Goal: Information Seeking & Learning: Check status

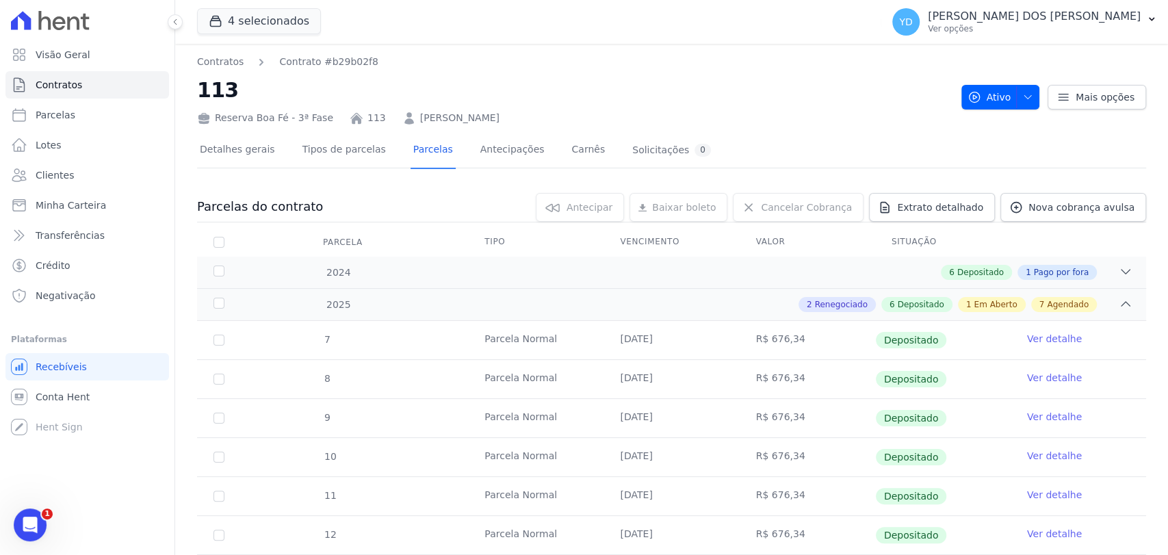
click at [107, 69] on ul "Visão Geral Contratos Parcelas Lotes Clientes Minha Carteira Transferências Cré…" at bounding box center [87, 175] width 164 height 268
click at [113, 55] on link "Visão Geral" at bounding box center [87, 54] width 164 height 27
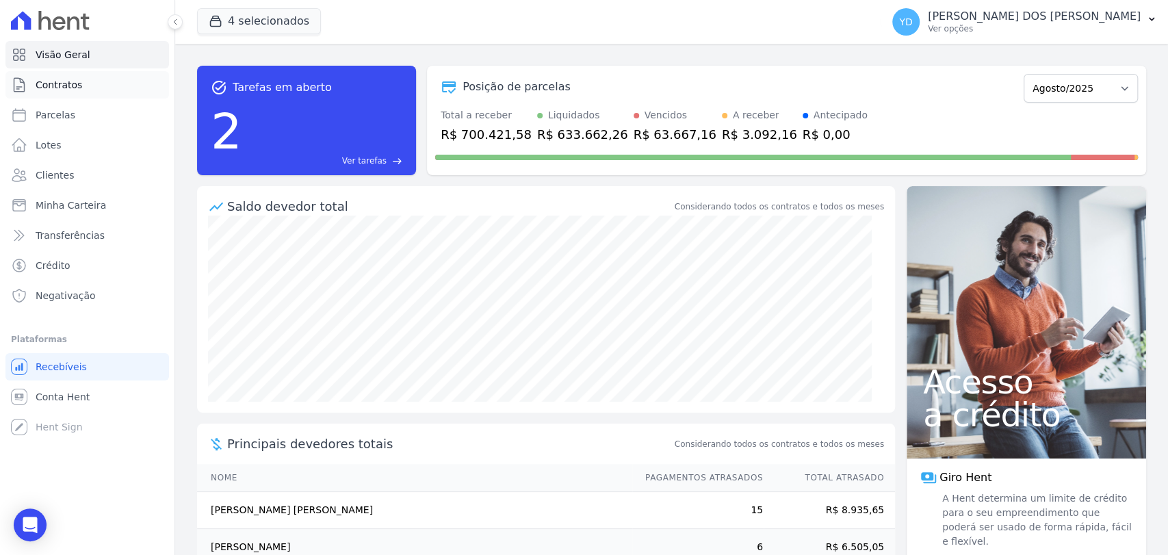
click at [59, 87] on span "Contratos" at bounding box center [59, 85] width 47 height 14
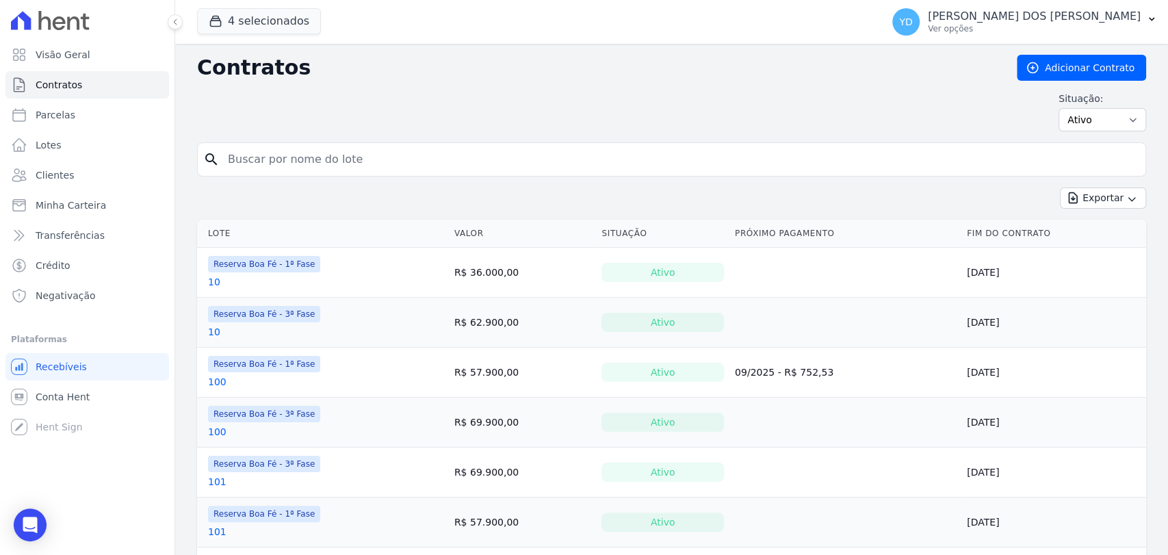
click at [263, 156] on input "search" at bounding box center [680, 159] width 921 height 27
type input "e5"
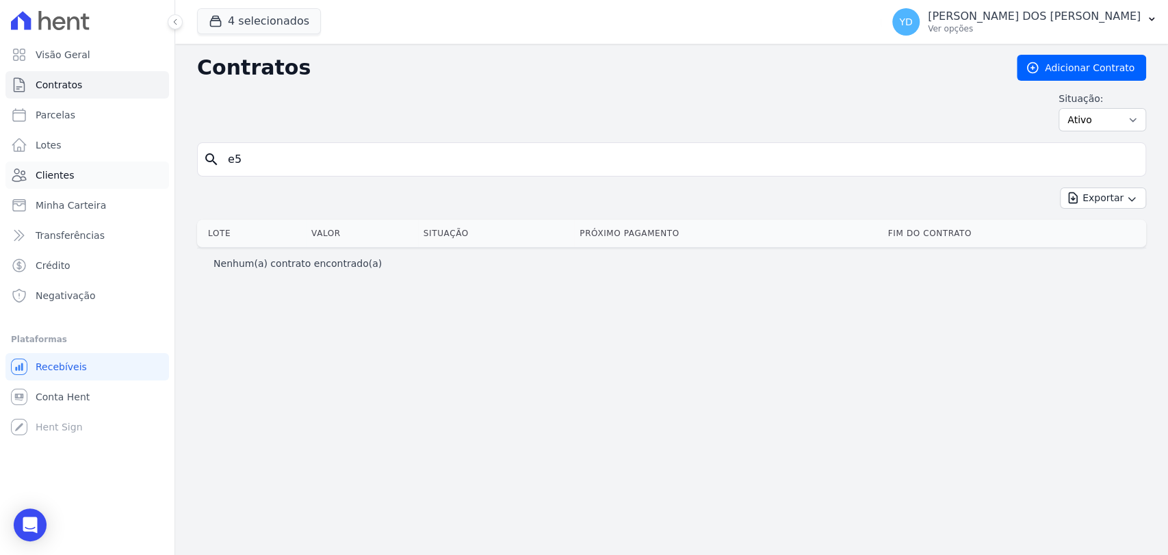
click at [110, 175] on link "Clientes" at bounding box center [87, 175] width 164 height 27
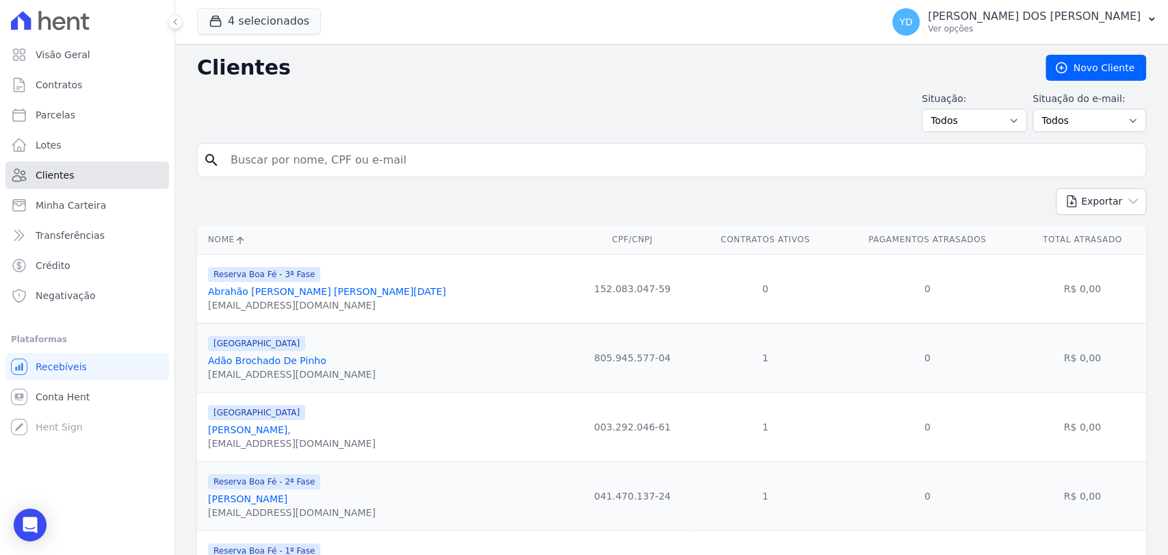
click at [55, 164] on link "Clientes" at bounding box center [87, 175] width 164 height 27
click at [367, 167] on input "search" at bounding box center [681, 159] width 918 height 27
type input "NANCY"
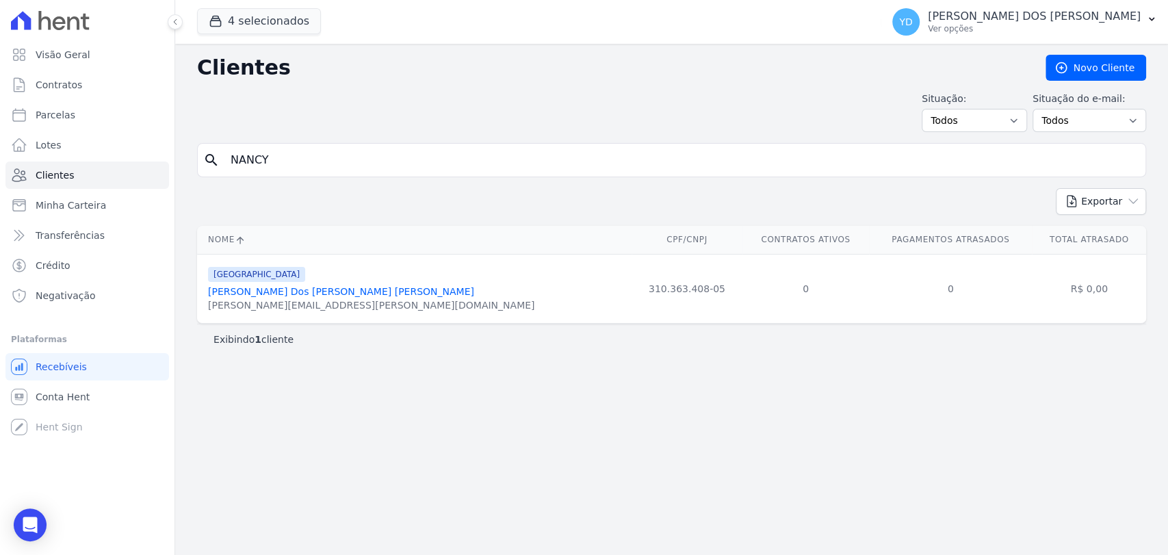
click at [336, 289] on link "Nancy Dos Santos Freitas Vignoli" at bounding box center [341, 291] width 266 height 11
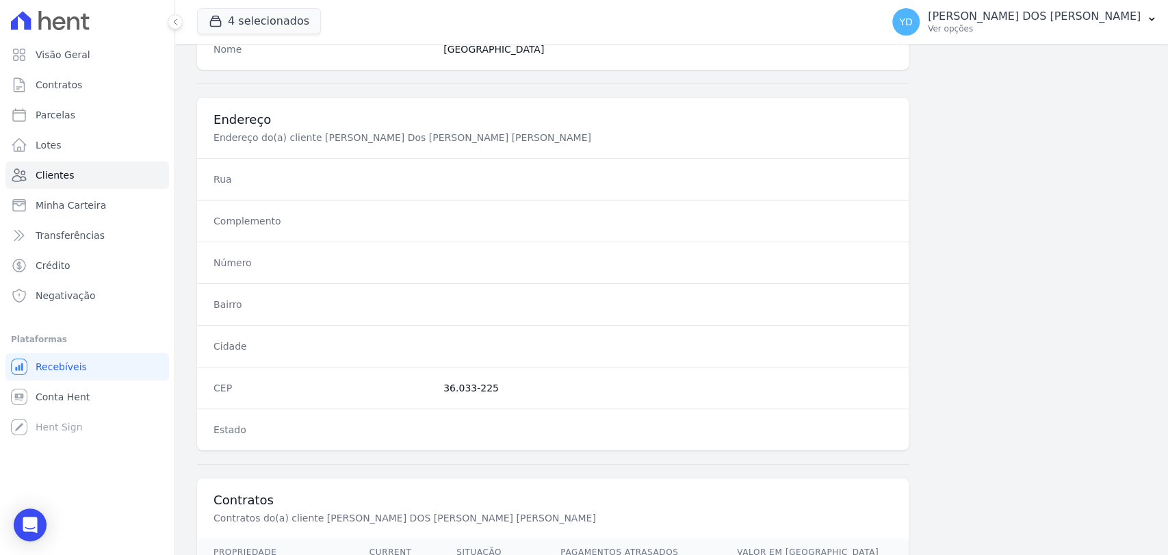
scroll to position [723, 0]
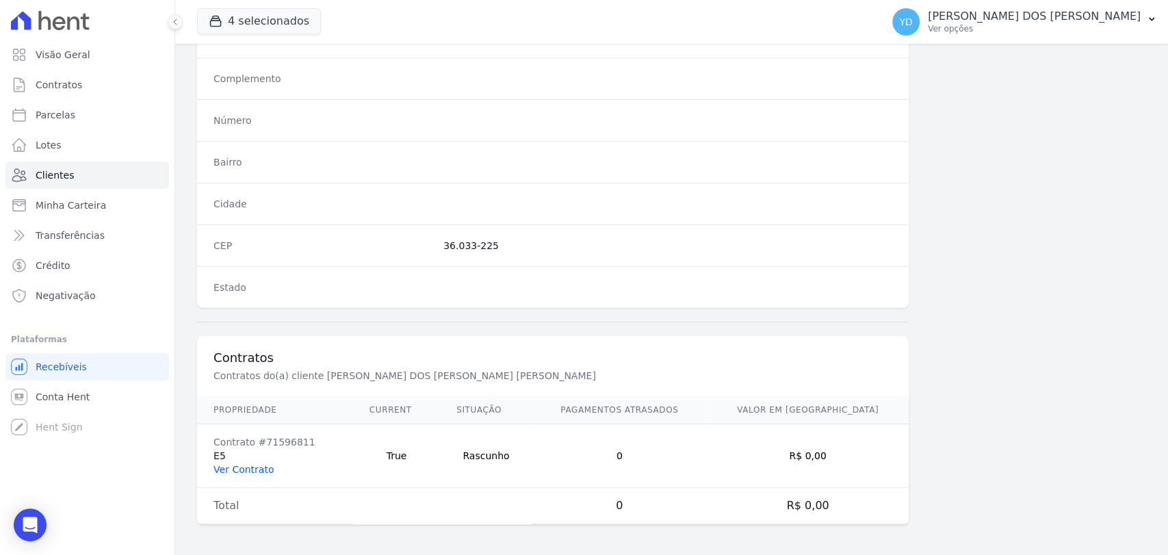
click at [263, 465] on link "Ver Contrato" at bounding box center [244, 469] width 60 height 11
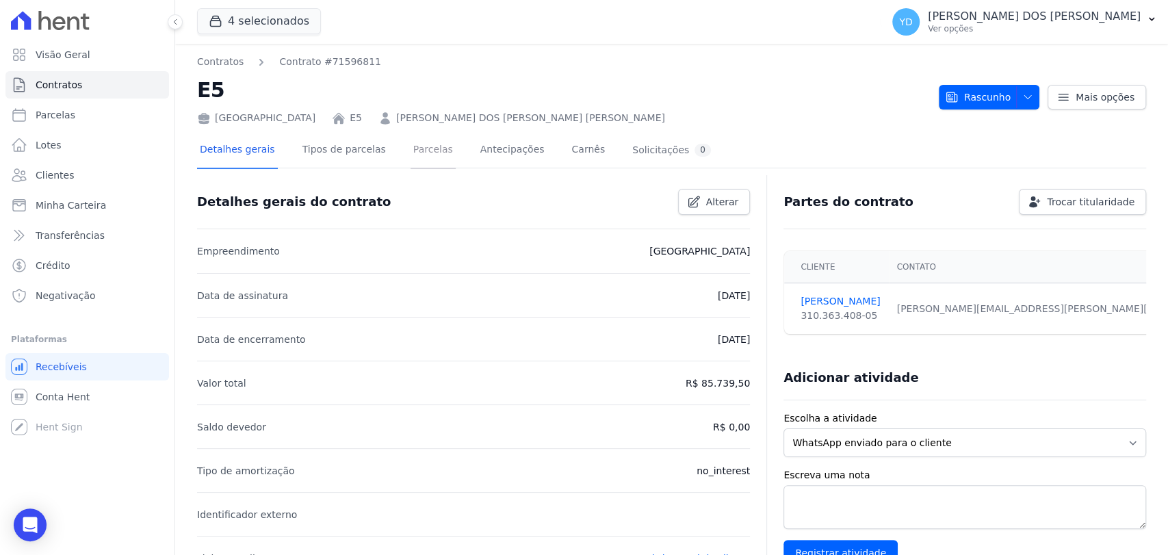
click at [411, 155] on link "Parcelas" at bounding box center [433, 151] width 45 height 36
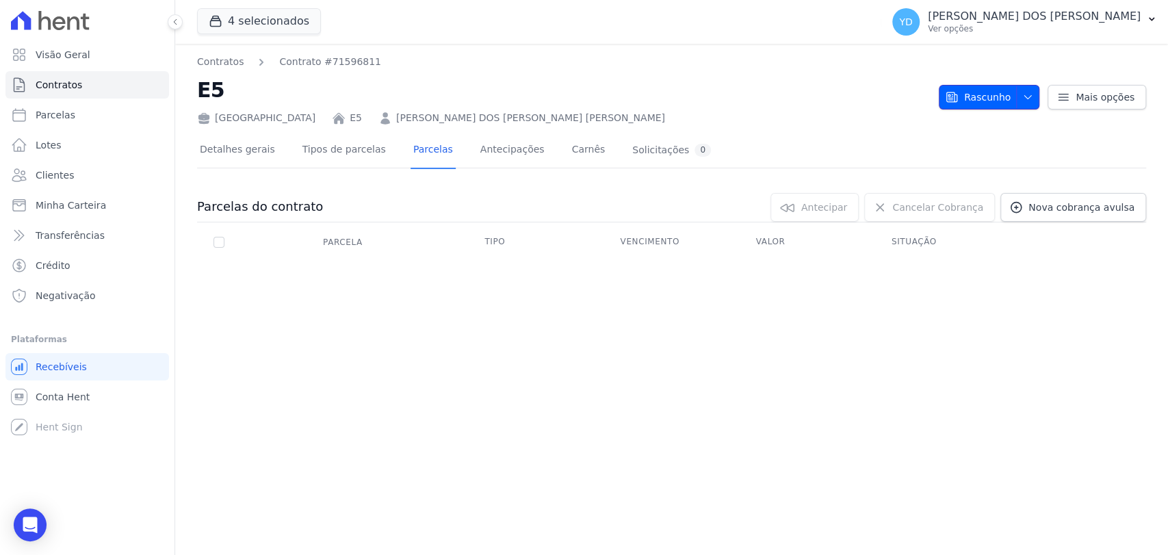
click at [1020, 104] on span "button" at bounding box center [1024, 97] width 17 height 22
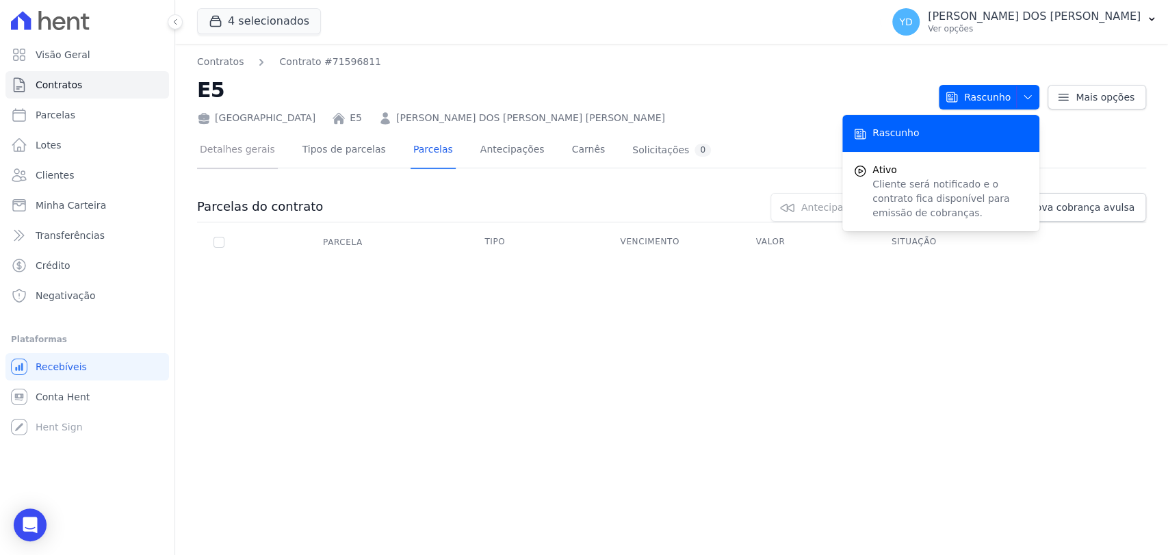
click at [244, 160] on link "Detalhes gerais" at bounding box center [237, 151] width 81 height 36
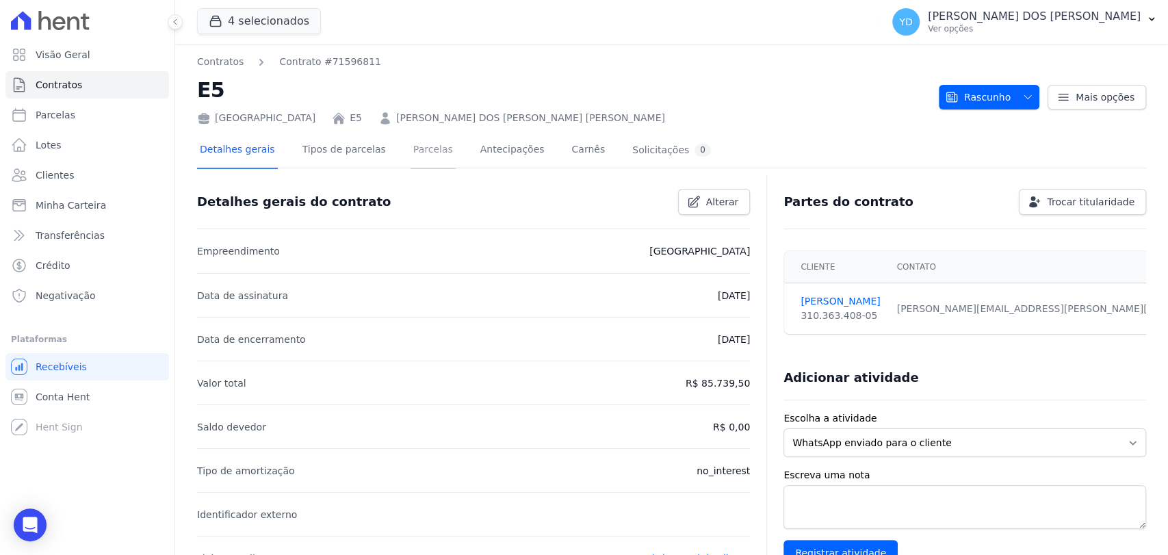
click at [417, 150] on link "Parcelas" at bounding box center [433, 151] width 45 height 36
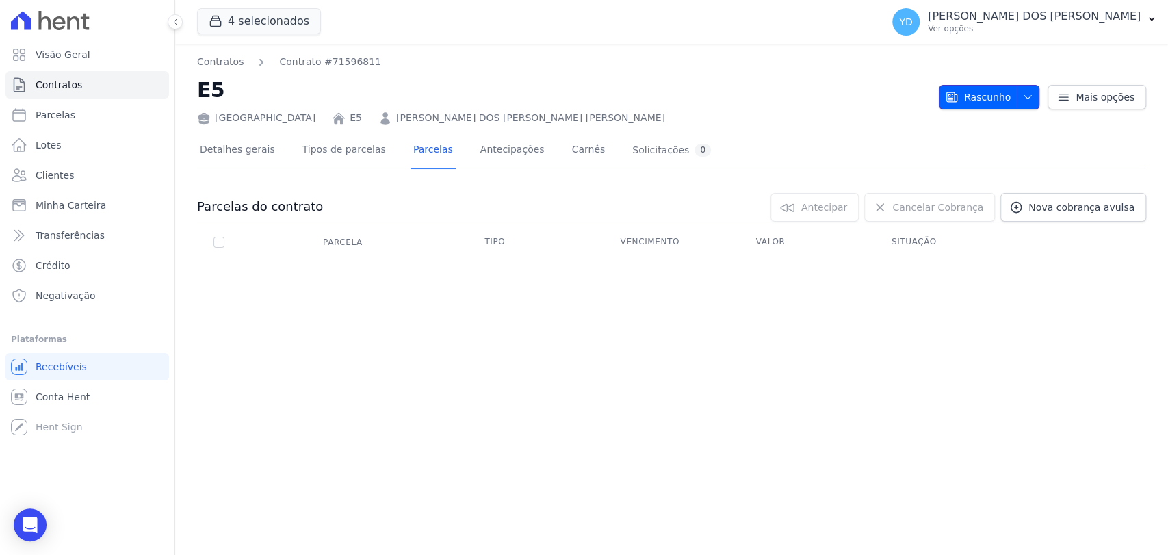
click at [1033, 102] on span "button" at bounding box center [1024, 97] width 17 height 22
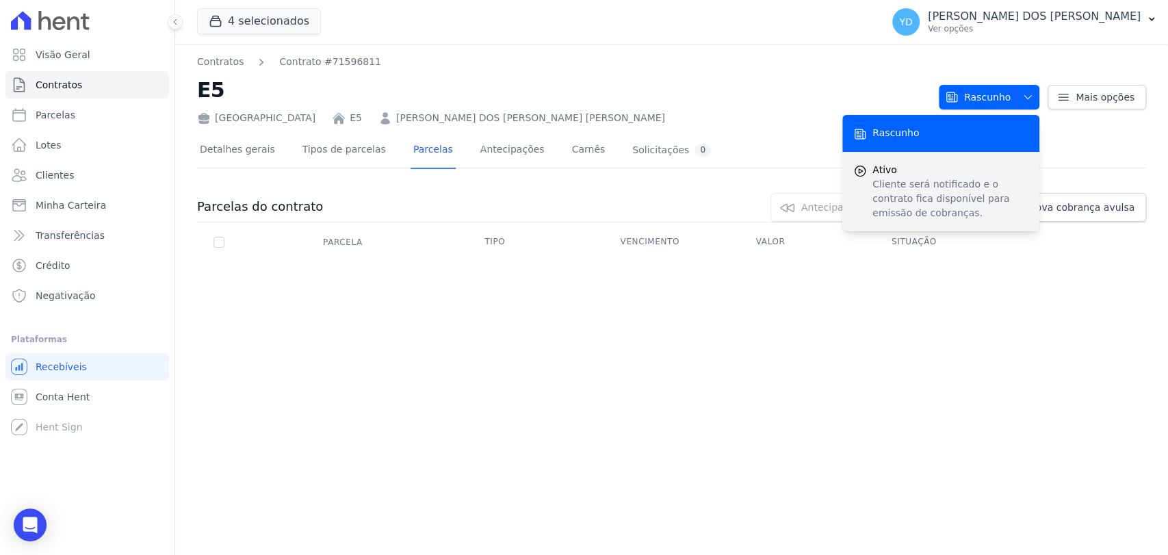
click at [986, 177] on p "Cliente será notificado e o contrato fica disponível para emissão de cobranças." at bounding box center [951, 198] width 156 height 43
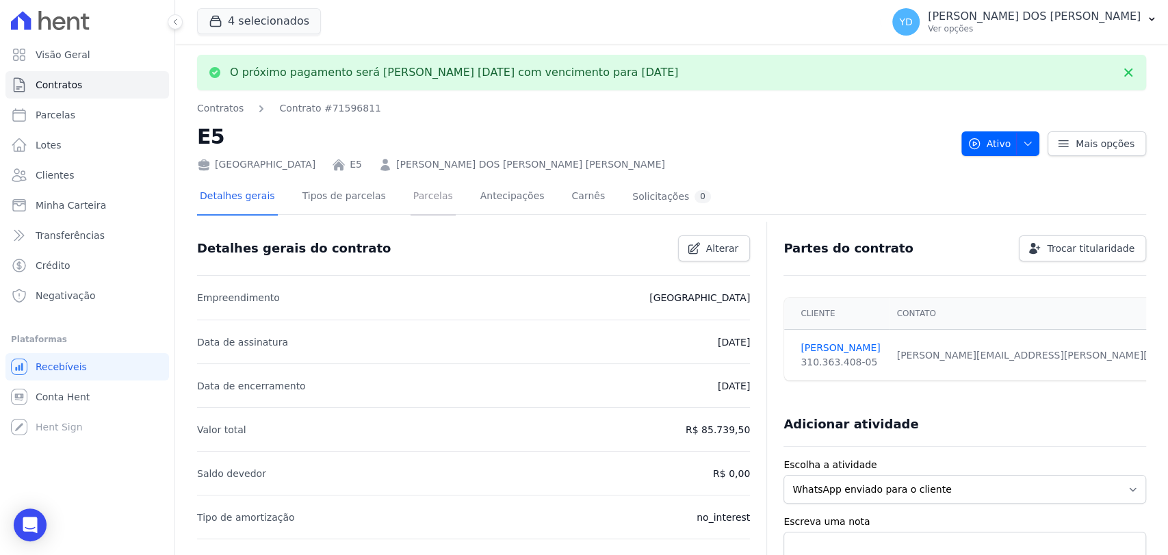
click at [421, 202] on link "Parcelas" at bounding box center [433, 197] width 45 height 36
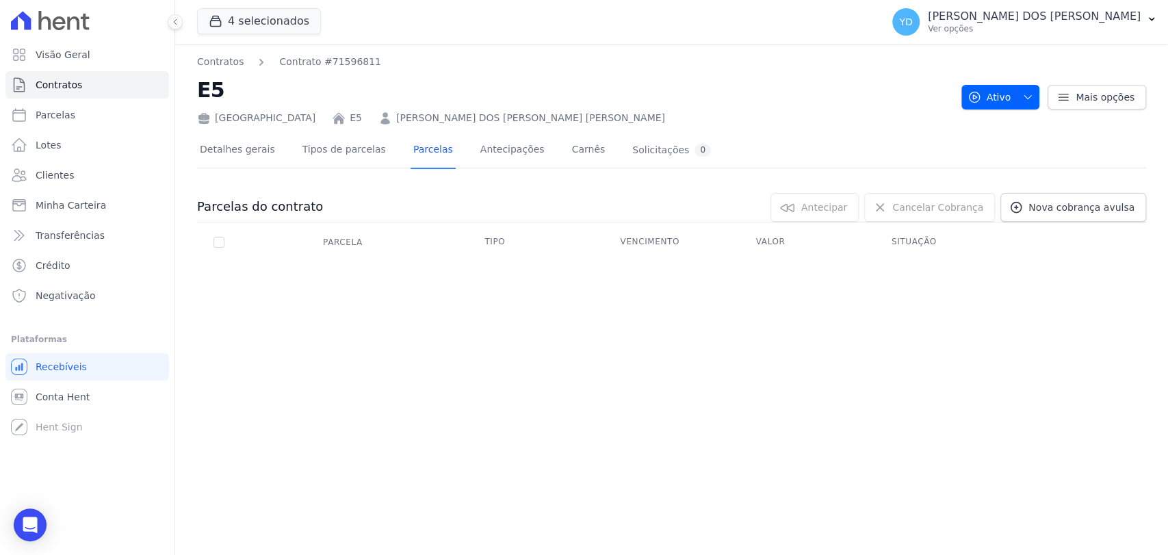
drag, startPoint x: 823, startPoint y: 292, endPoint x: 803, endPoint y: 263, distance: 34.8
click at [822, 292] on div "Contratos Contrato #71596811 E5 Parque das Palmeiras E5 NANCY DOS SANTOS FREITA…" at bounding box center [671, 299] width 993 height 511
click at [801, 259] on div "Parcelas do contrato 0 selecionada(s) Antecipar Antecipar Cancelar Cobrança Can…" at bounding box center [671, 224] width 949 height 91
click at [799, 232] on th "Valor" at bounding box center [808, 242] width 136 height 29
click at [314, 168] on link "Tipos de parcelas" at bounding box center [344, 151] width 89 height 36
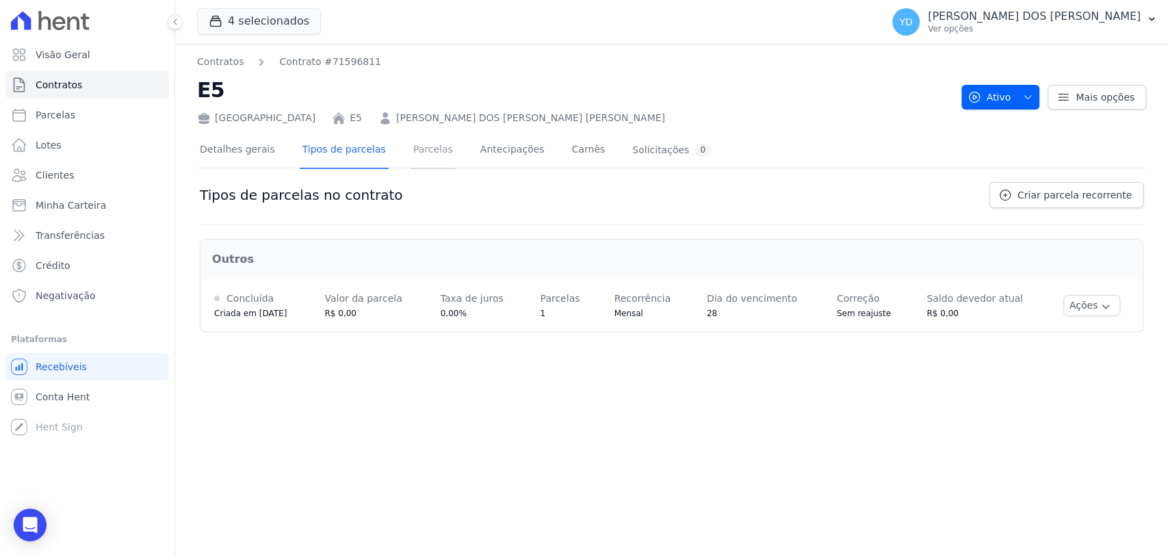
click at [412, 160] on link "Parcelas" at bounding box center [433, 151] width 45 height 36
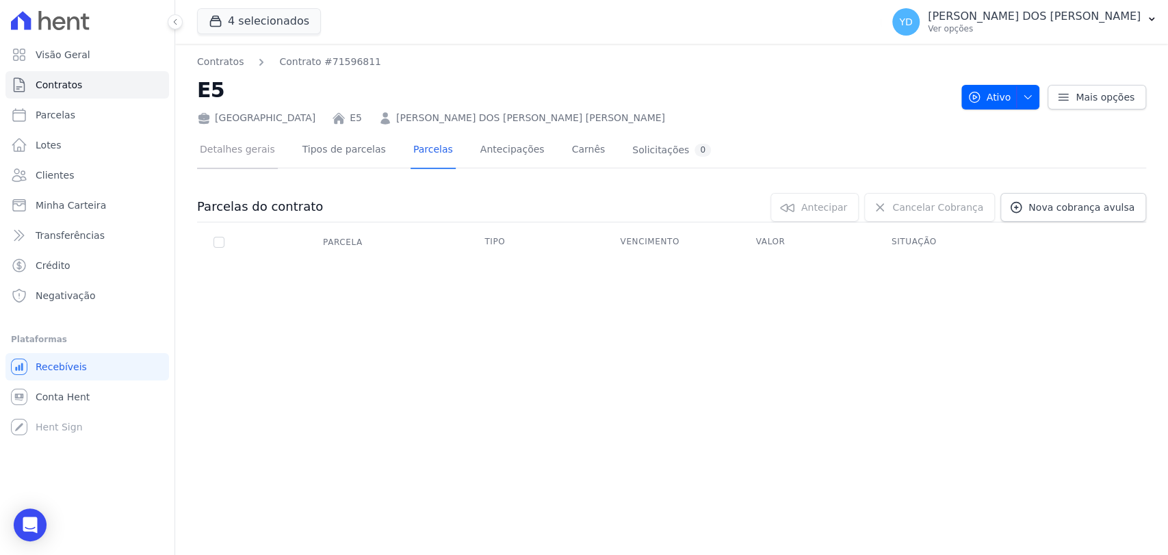
click at [247, 157] on link "Detalhes gerais" at bounding box center [237, 151] width 81 height 36
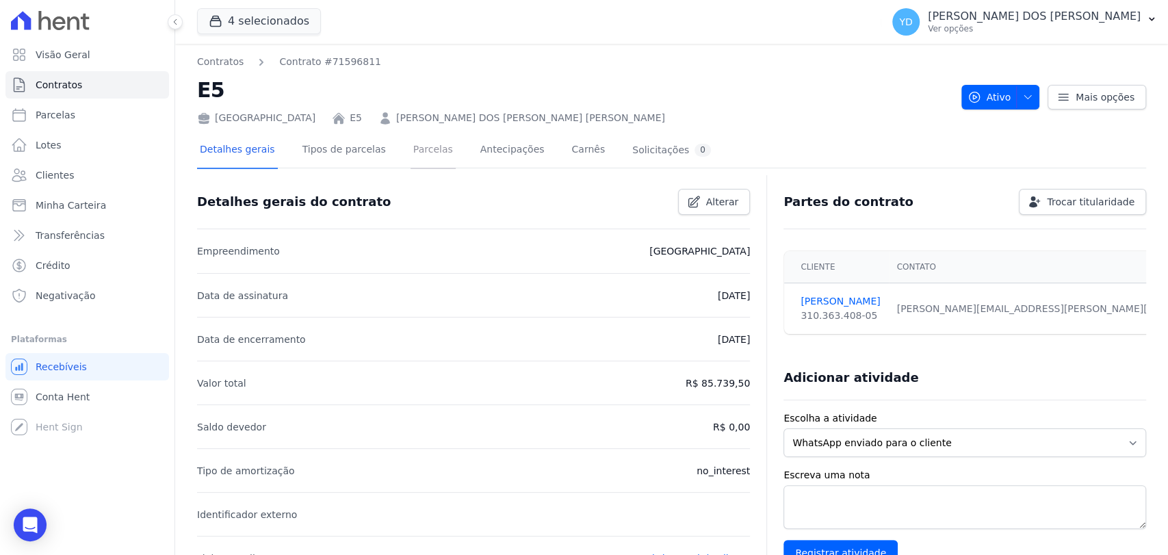
click at [426, 160] on link "Parcelas" at bounding box center [433, 151] width 45 height 36
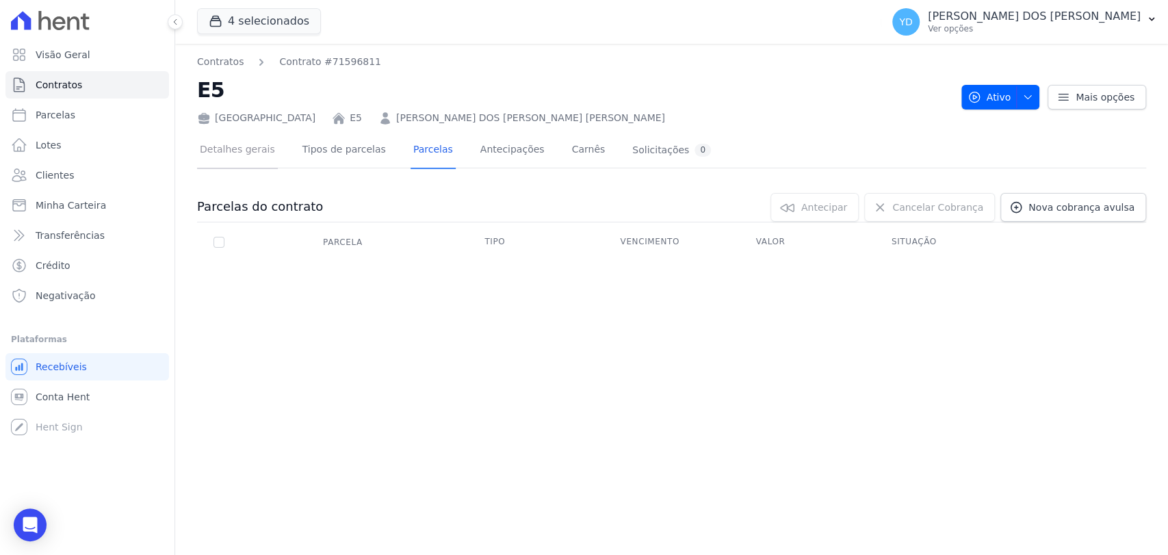
click at [235, 138] on link "Detalhes gerais" at bounding box center [237, 151] width 81 height 36
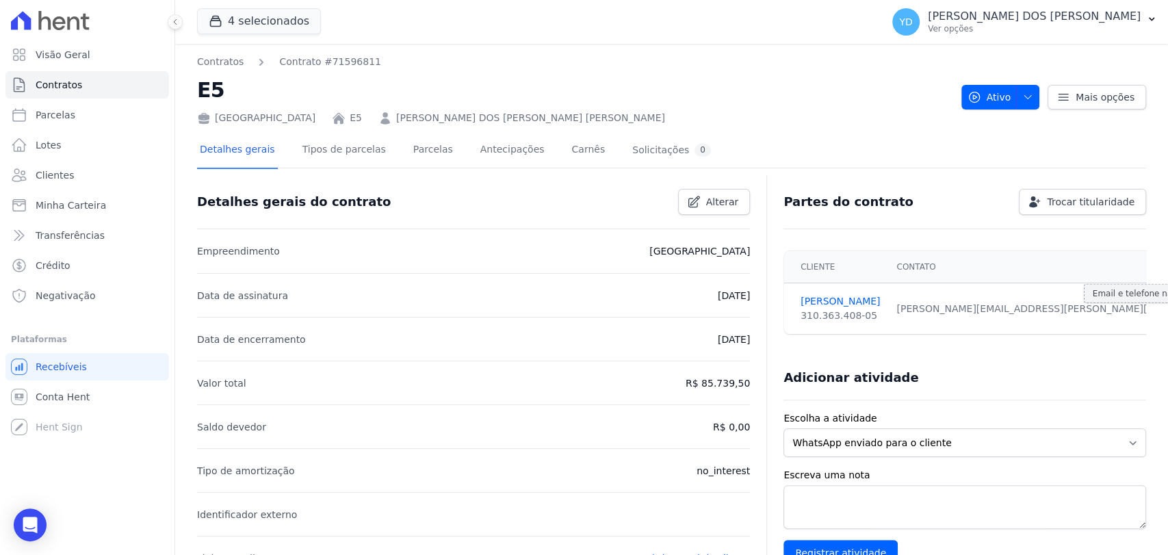
click at [427, 143] on link "Parcelas" at bounding box center [433, 151] width 45 height 36
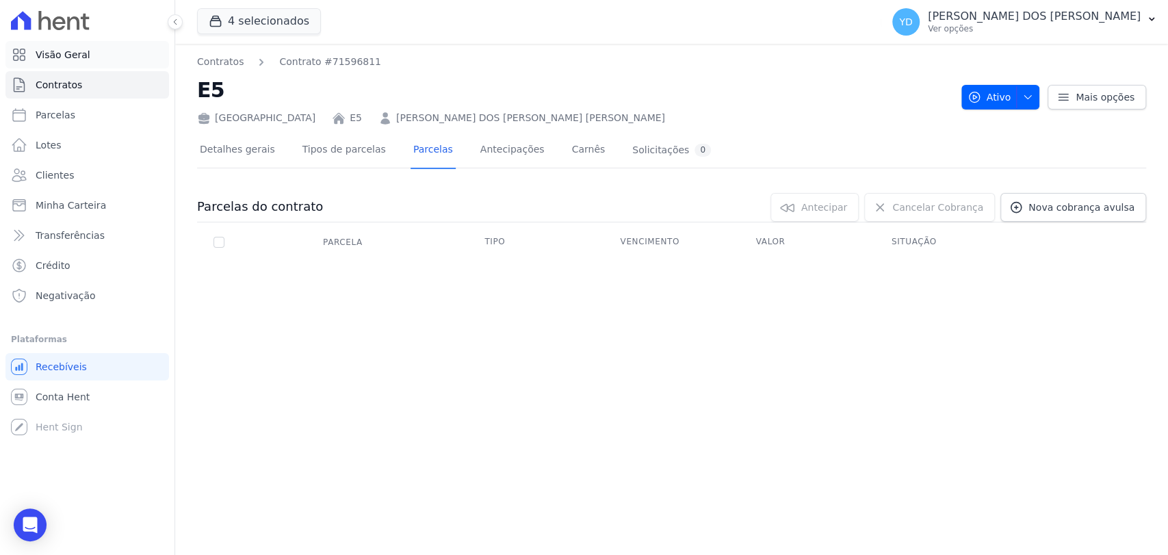
click at [106, 56] on link "Visão Geral" at bounding box center [87, 54] width 164 height 27
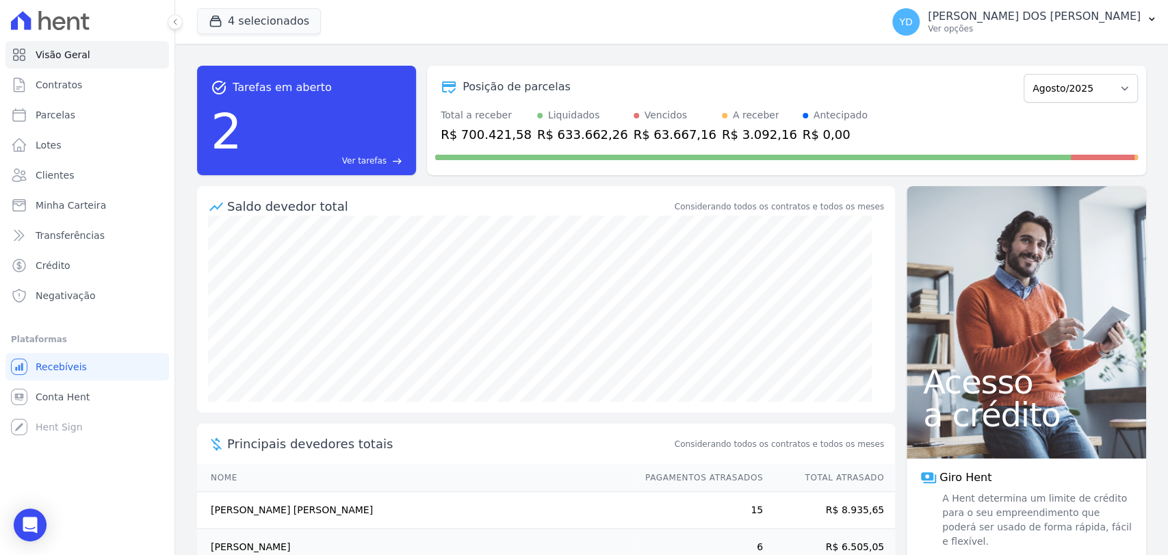
click at [376, 165] on span "Ver tarefas" at bounding box center [364, 161] width 44 height 12
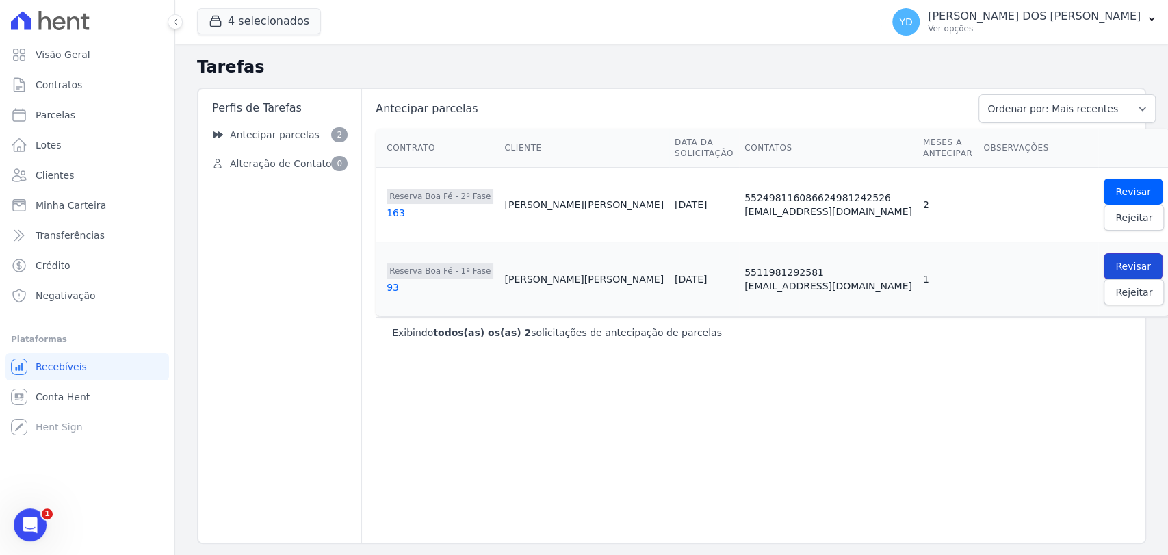
click at [1116, 269] on span "Revisar" at bounding box center [1134, 266] width 36 height 14
click at [1116, 194] on span "Revisar" at bounding box center [1134, 192] width 36 height 14
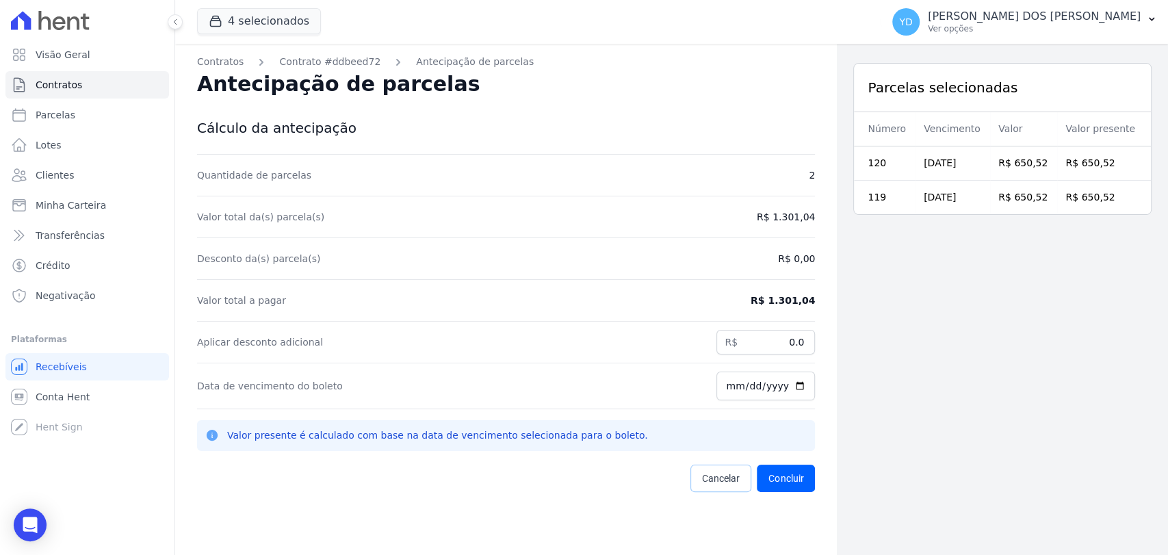
click at [718, 472] on span "Cancelar" at bounding box center [721, 479] width 38 height 14
click at [93, 51] on link "Visão Geral" at bounding box center [87, 54] width 164 height 27
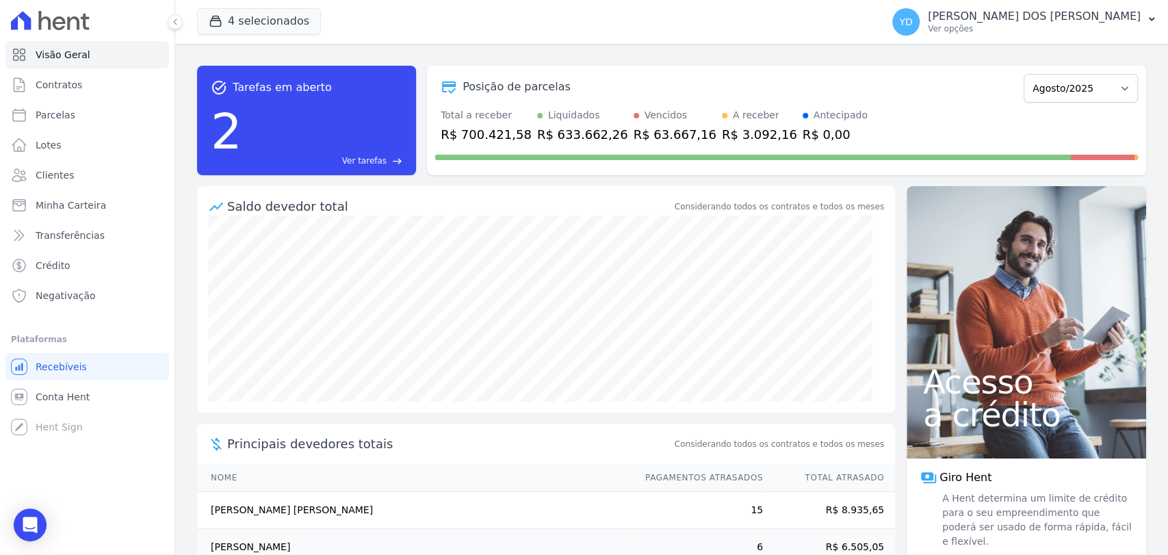
click at [389, 168] on div "task_alt Tarefas em aberto 2 Ver tarefas east" at bounding box center [306, 121] width 219 height 110
click at [383, 162] on span "Ver tarefas" at bounding box center [364, 161] width 44 height 12
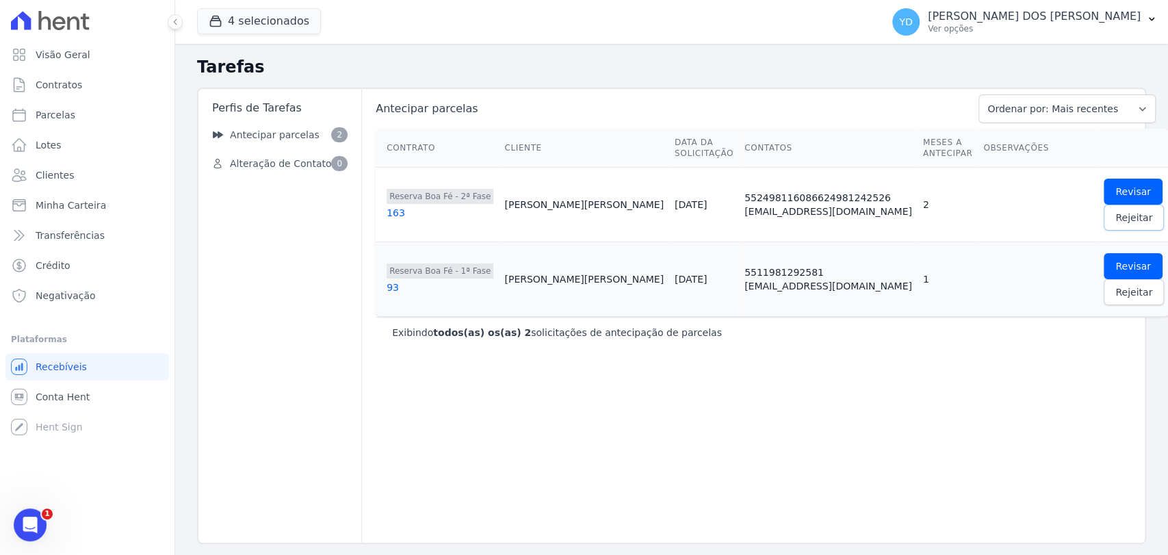
click at [1116, 222] on span "Rejeitar" at bounding box center [1134, 218] width 37 height 14
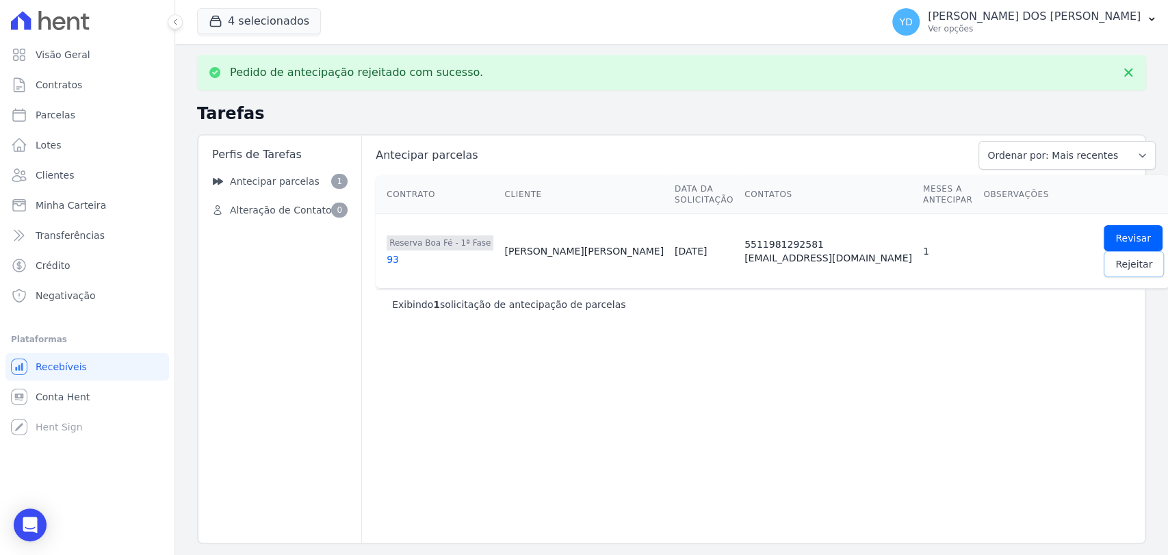
click at [1116, 257] on span "Rejeitar" at bounding box center [1134, 264] width 37 height 14
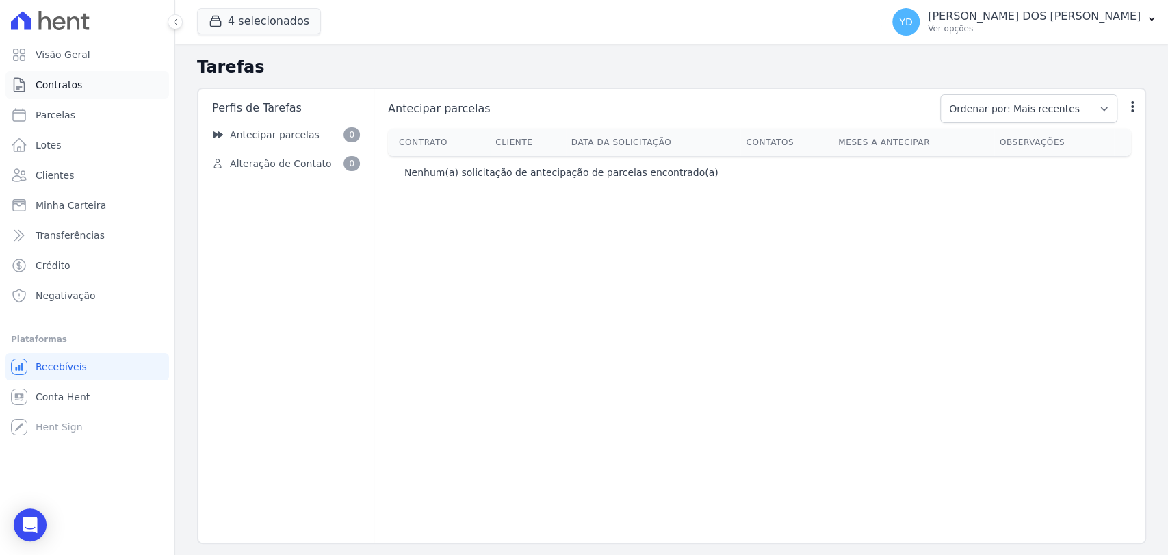
click at [99, 83] on link "Contratos" at bounding box center [87, 84] width 164 height 27
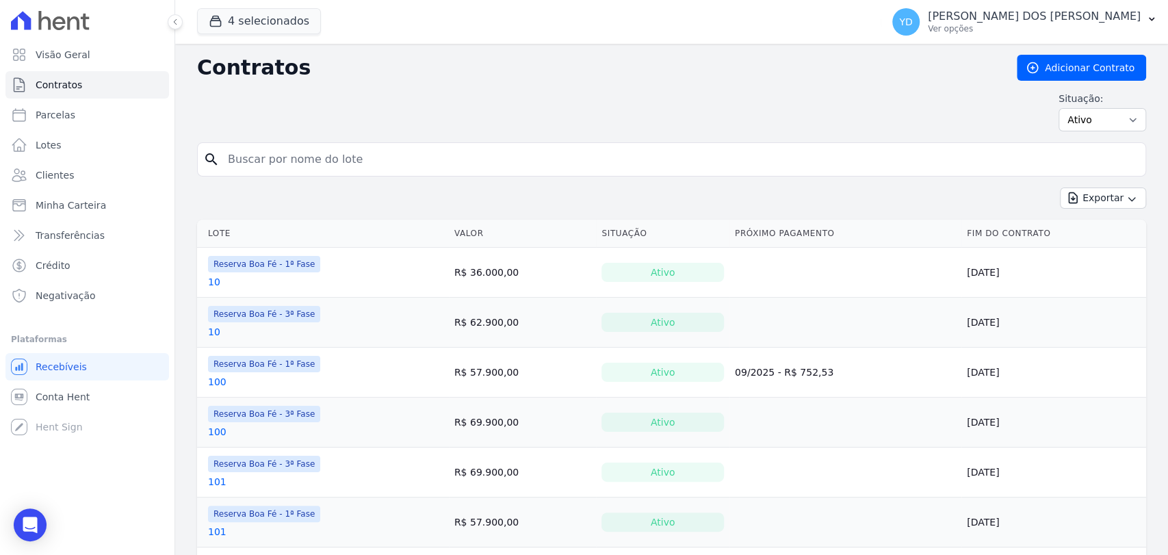
click at [297, 166] on input "search" at bounding box center [680, 159] width 921 height 27
type input "108"
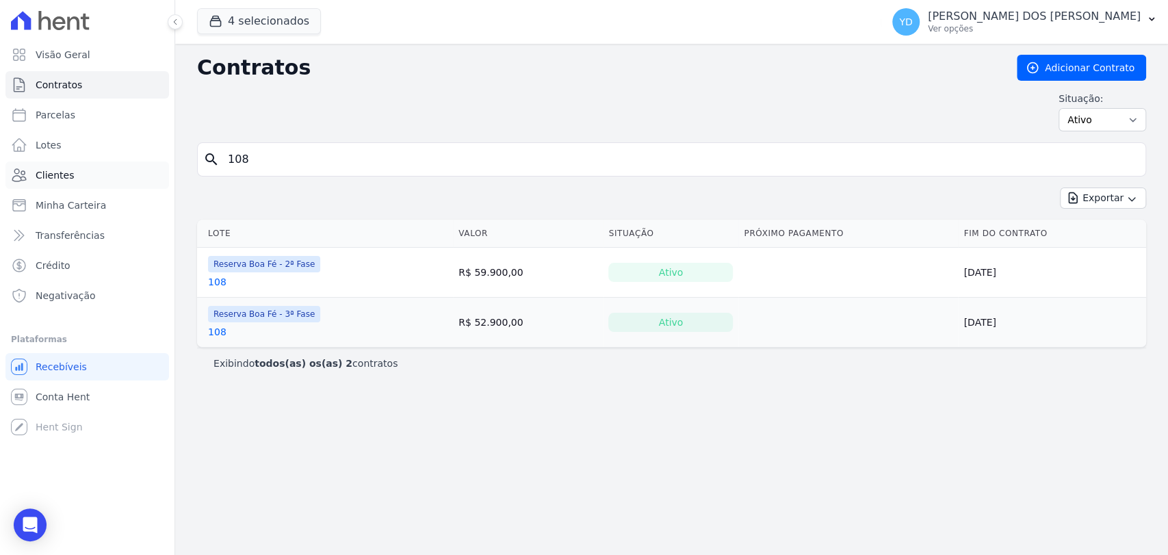
click at [62, 172] on span "Clientes" at bounding box center [55, 175] width 38 height 14
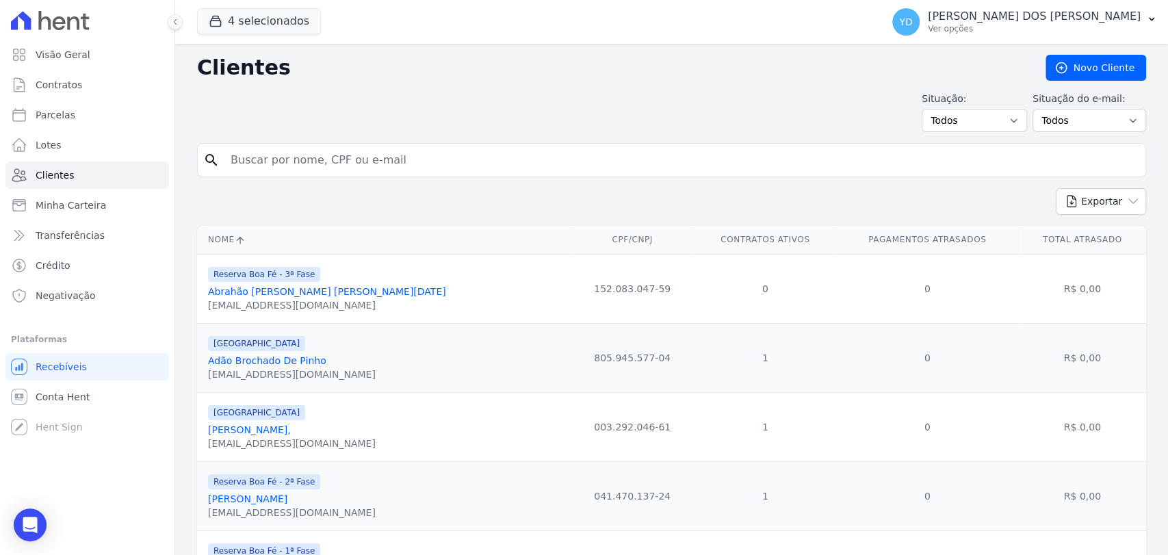
click at [318, 159] on input "search" at bounding box center [681, 159] width 918 height 27
paste input "Andrei Conrado Da Silva António"
type input "Andrei Conrado Da Silva António"
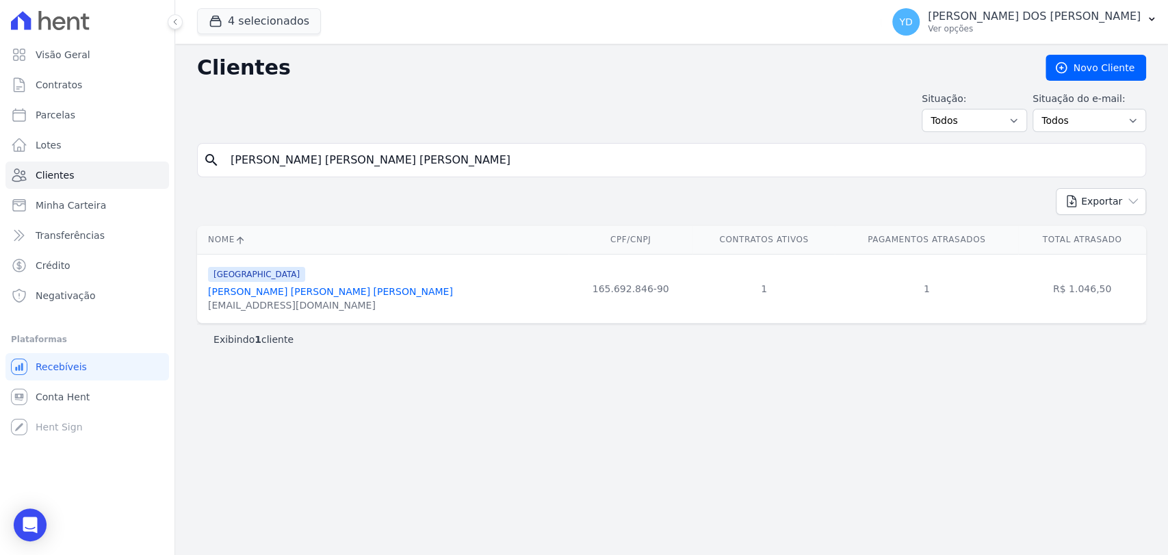
click at [437, 154] on input "Andrei Conrado Da Silva António" at bounding box center [681, 159] width 918 height 27
paste input "Bruno Gomes Vieira"
click at [436, 153] on input "Bruno Gomes Vieira" at bounding box center [681, 159] width 918 height 27
type input "Bruno Gomes Vieira"
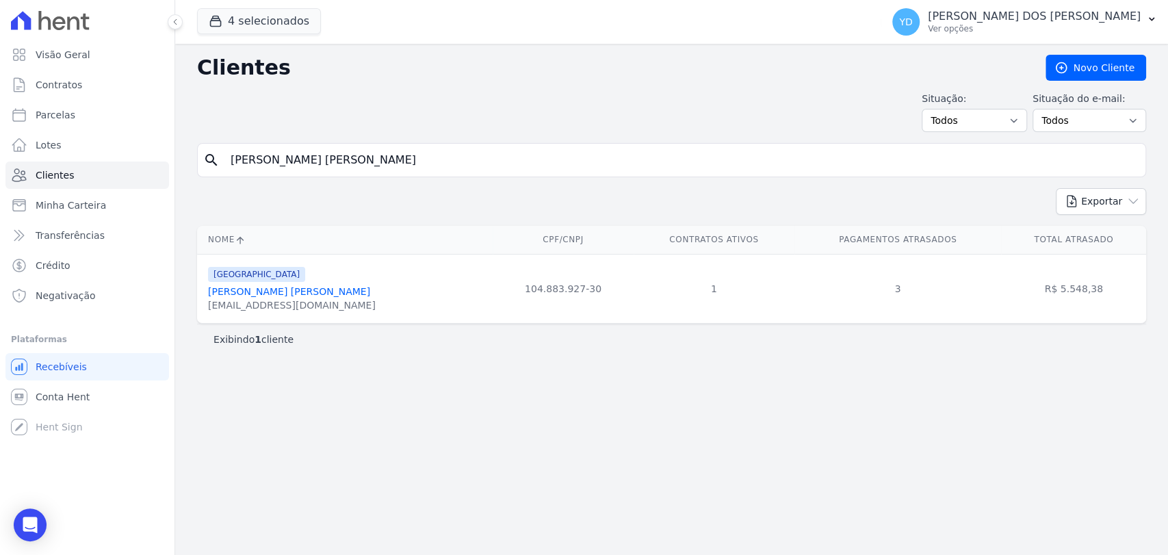
click at [353, 159] on input "Bruno Gomes Vieira" at bounding box center [681, 159] width 918 height 27
click at [352, 159] on input "Bruno Gomes Vieira" at bounding box center [681, 159] width 918 height 27
click at [353, 159] on input "Bruno Gomes Vieira" at bounding box center [681, 159] width 918 height 27
paste input "Marcia Da Silva Rocha"
type input "Marcia Da Silva Rocha"
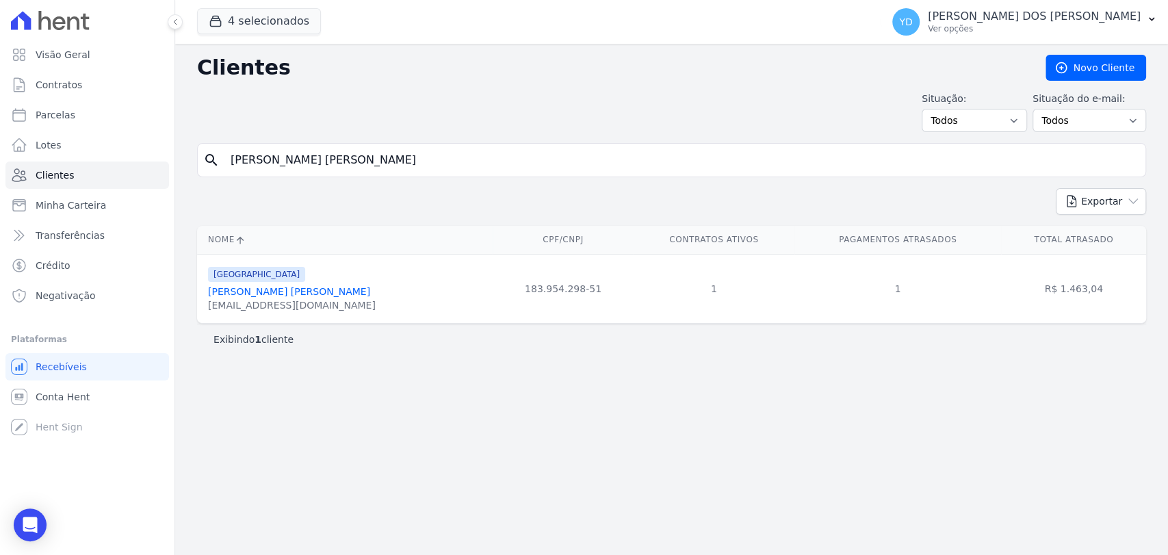
click at [268, 156] on input "Marcia Da Silva Rocha" at bounding box center [681, 159] width 918 height 27
type input "vitoria"
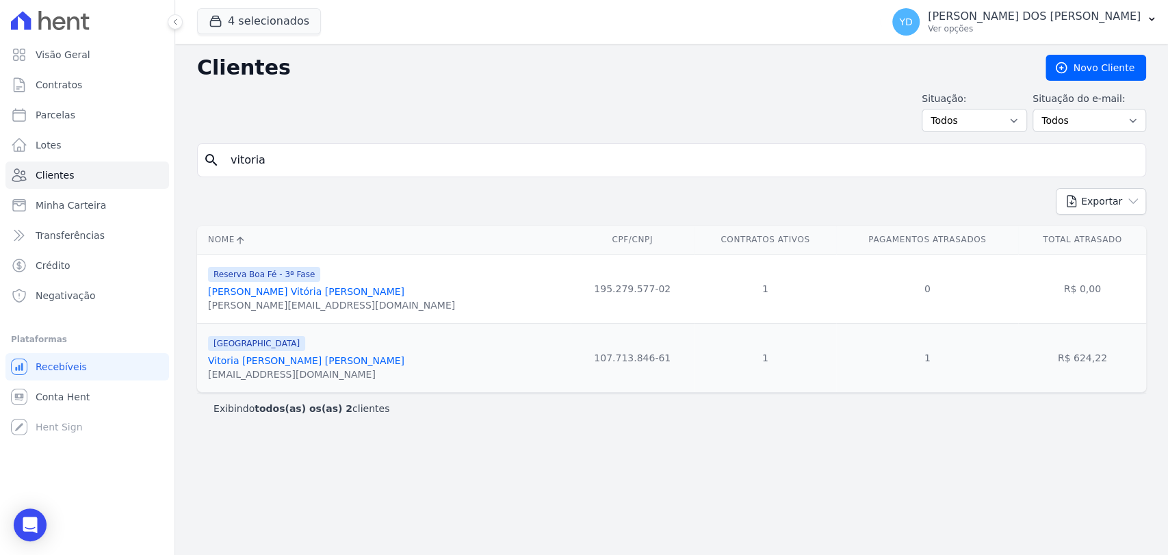
click at [278, 151] on input "vitoria" at bounding box center [681, 159] width 918 height 27
type input "ana livia"
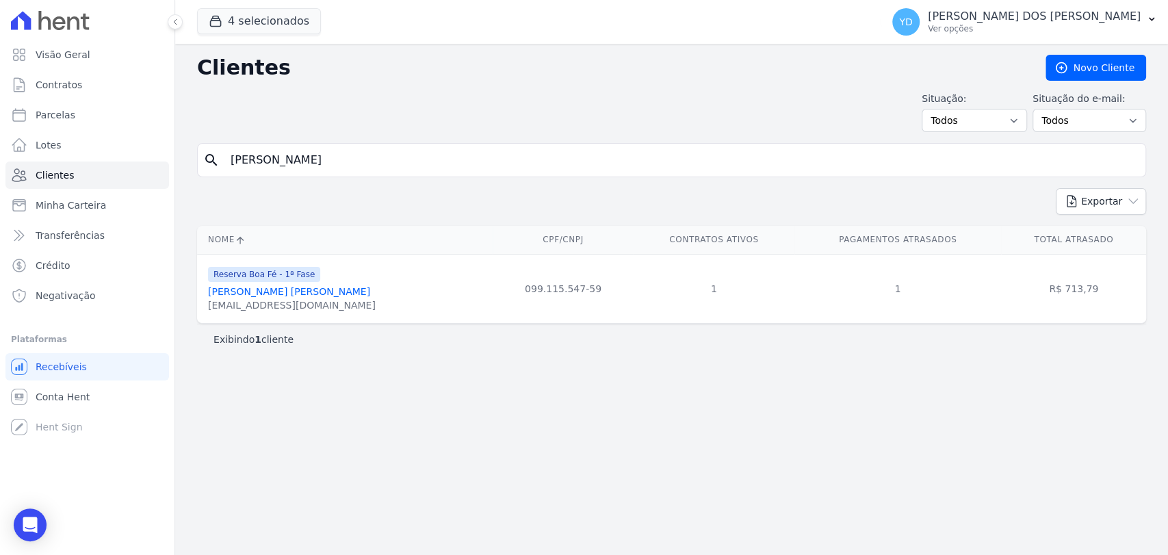
click at [272, 167] on input "ana livia" at bounding box center [681, 159] width 918 height 27
type input "guilherme nunes"
click at [334, 148] on input "guilherme nunes" at bounding box center [681, 159] width 918 height 27
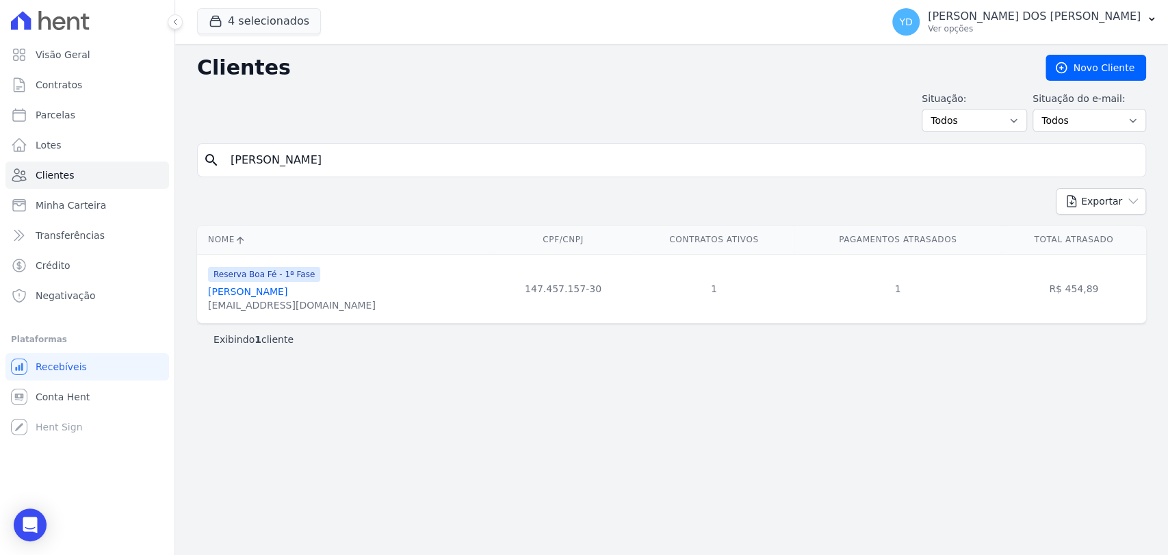
click at [334, 148] on input "guilherme nunes" at bounding box center [681, 159] width 918 height 27
type input "gustavo laje"
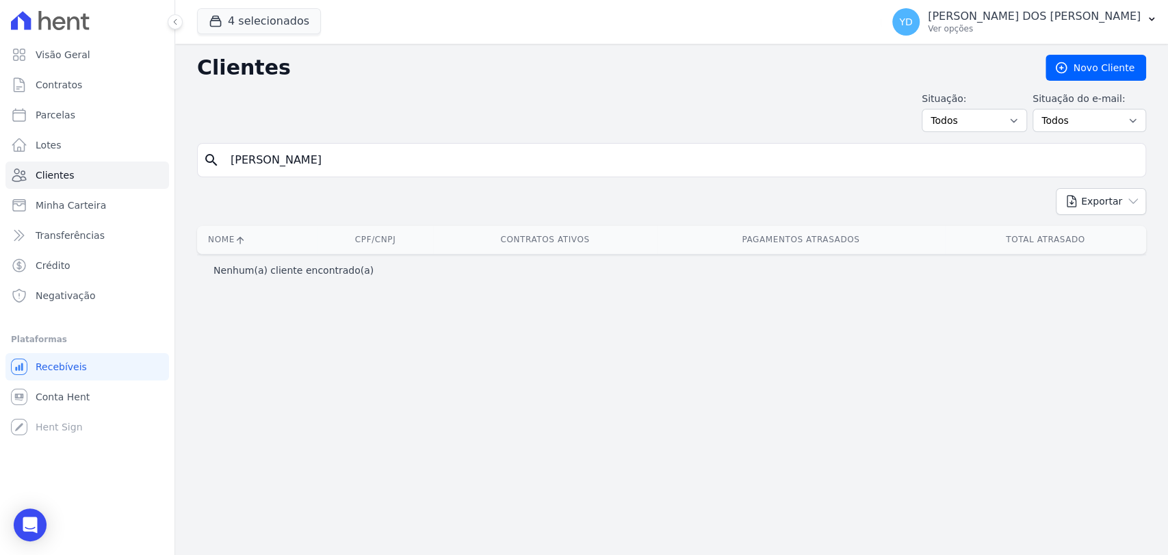
click at [292, 163] on input "gustavo laje" at bounding box center [681, 159] width 918 height 27
type input "gustavo"
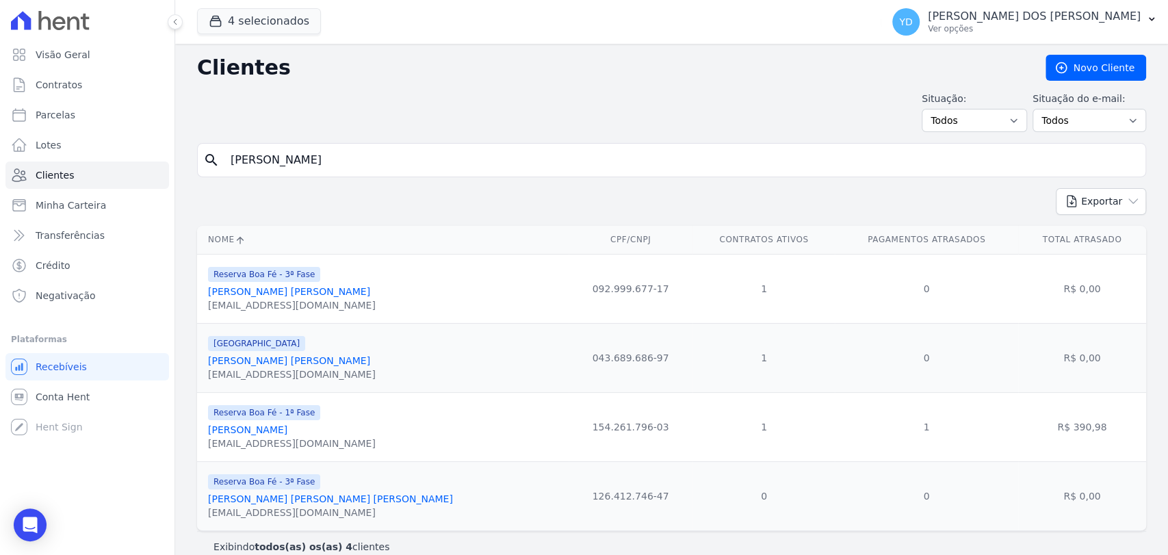
scroll to position [17, 0]
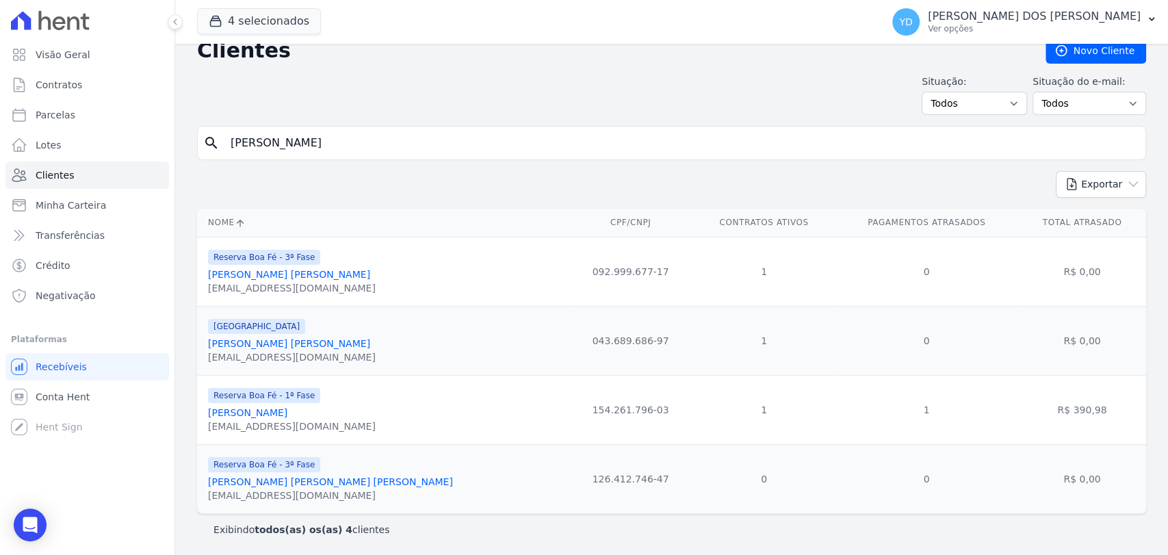
click at [285, 137] on input "gustavo" at bounding box center [681, 142] width 918 height 27
type input "s"
type input "yan"
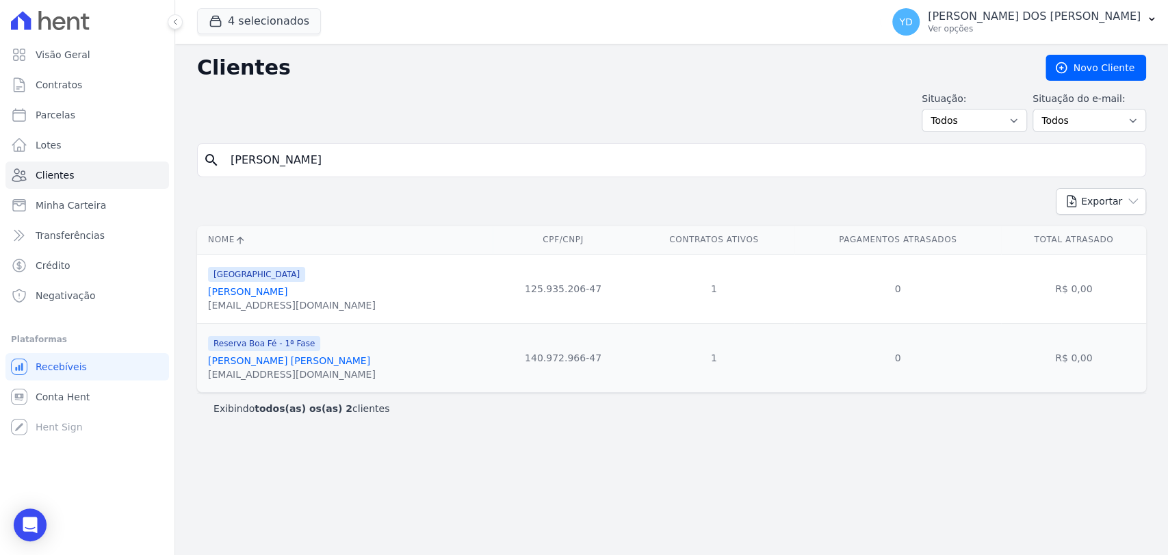
click at [261, 155] on input "yan" at bounding box center [681, 159] width 918 height 27
type input "EZIEL"
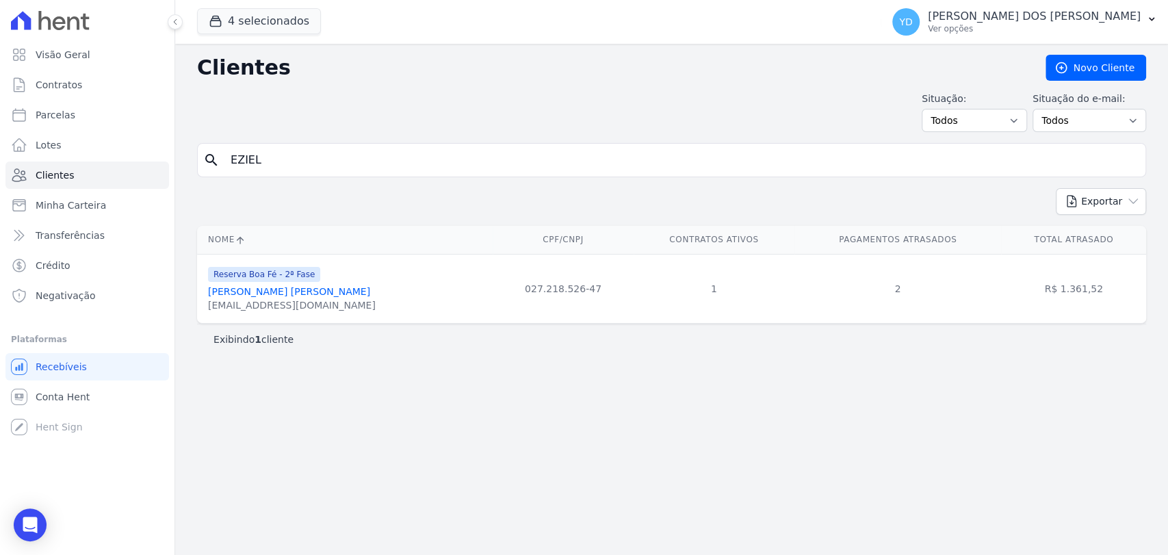
click at [279, 154] on input "EZIEL" at bounding box center [681, 159] width 918 height 27
type input "geferson"
click at [245, 159] on input "geferson" at bounding box center [681, 159] width 918 height 27
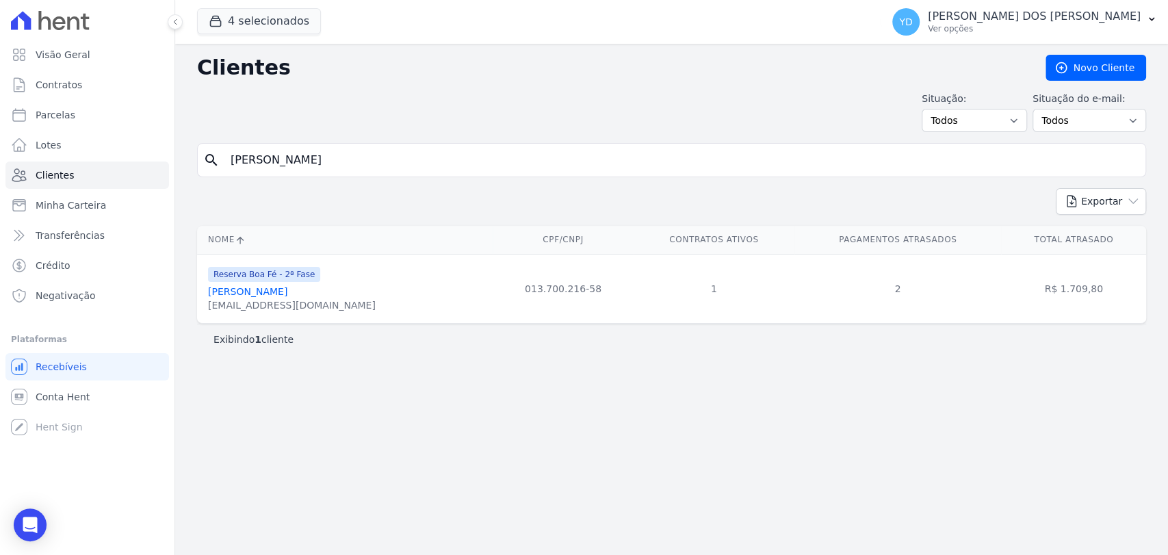
click at [245, 159] on input "geferson" at bounding box center [681, 159] width 918 height 27
type input "izaias"
click at [323, 171] on input "izaias" at bounding box center [681, 159] width 918 height 27
type input "jardel"
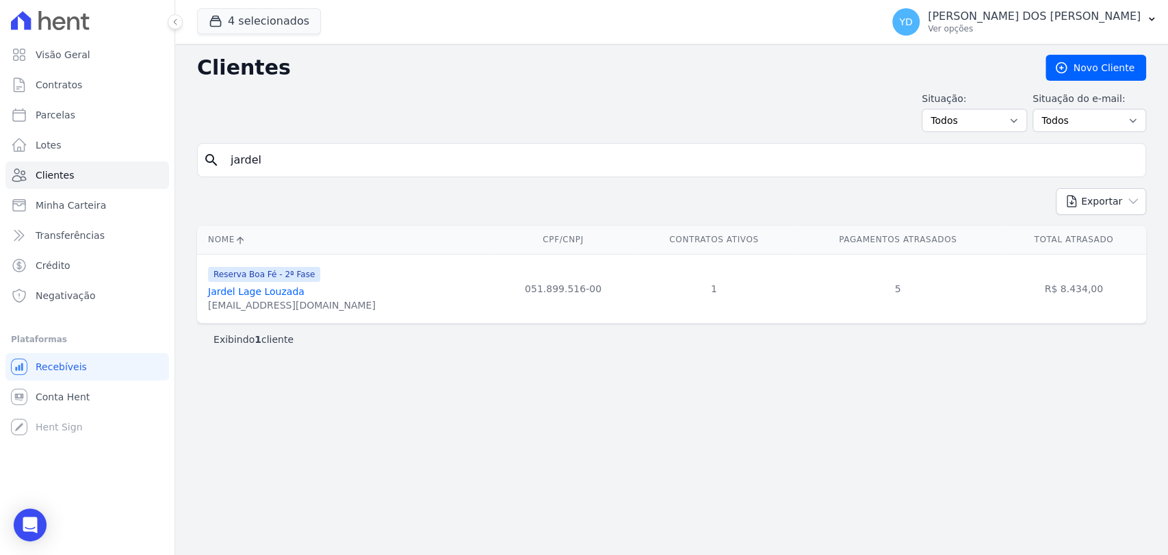
click at [359, 155] on input "jardel" at bounding box center [681, 159] width 918 height 27
type input "jose fernando"
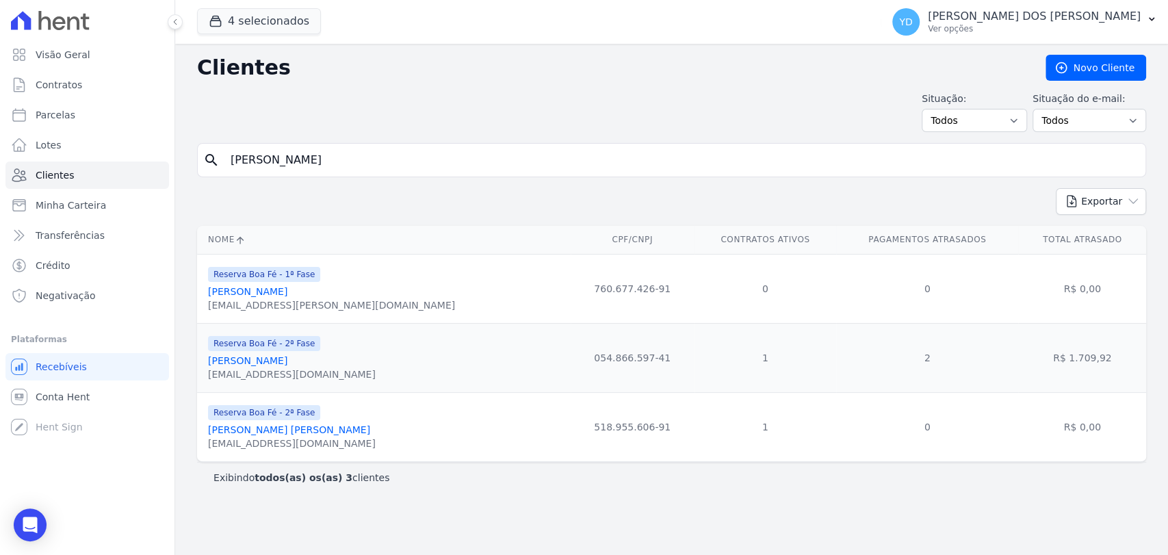
click at [306, 163] on input "jose fernando" at bounding box center [681, 159] width 918 height 27
type input "lucineia"
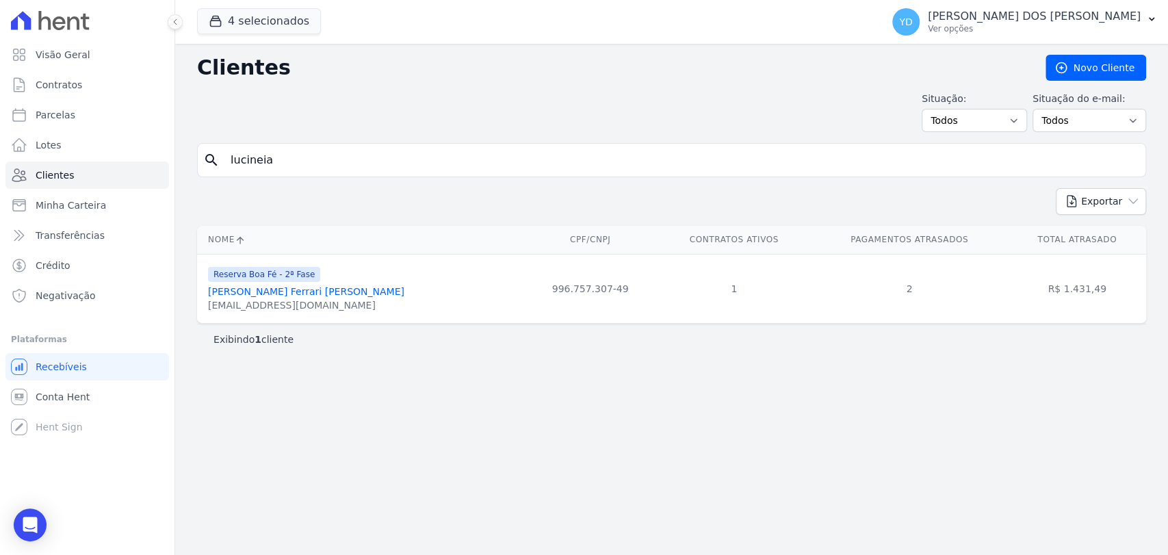
click at [299, 151] on input "lucineia" at bounding box center [681, 159] width 918 height 27
type input "marcos"
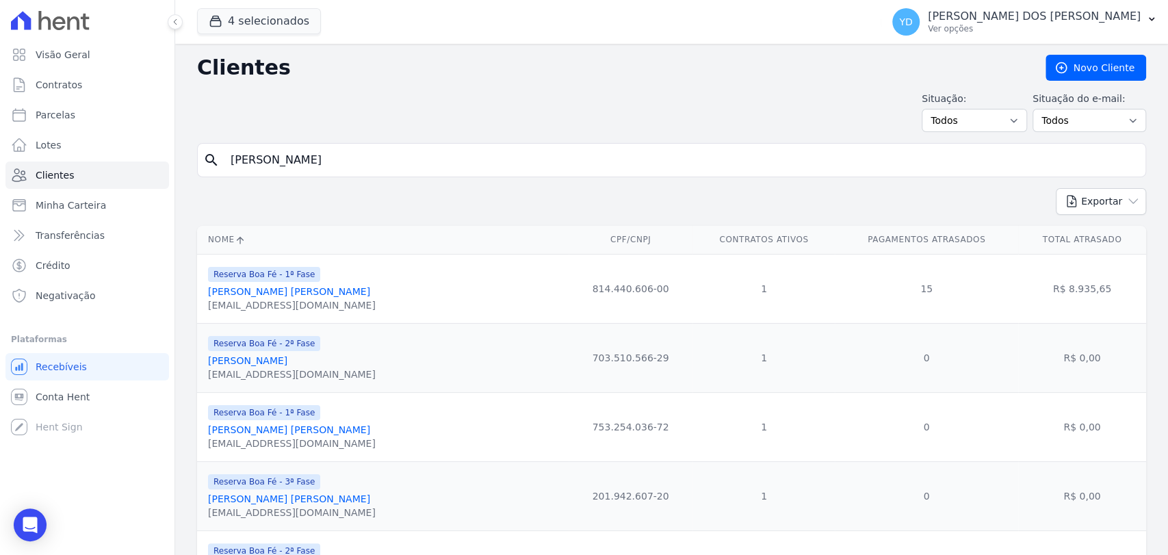
click at [284, 157] on input "marcos" at bounding box center [681, 159] width 918 height 27
click at [288, 155] on input "marcos" at bounding box center [681, 159] width 918 height 27
click at [286, 152] on input "marcos" at bounding box center [681, 159] width 918 height 27
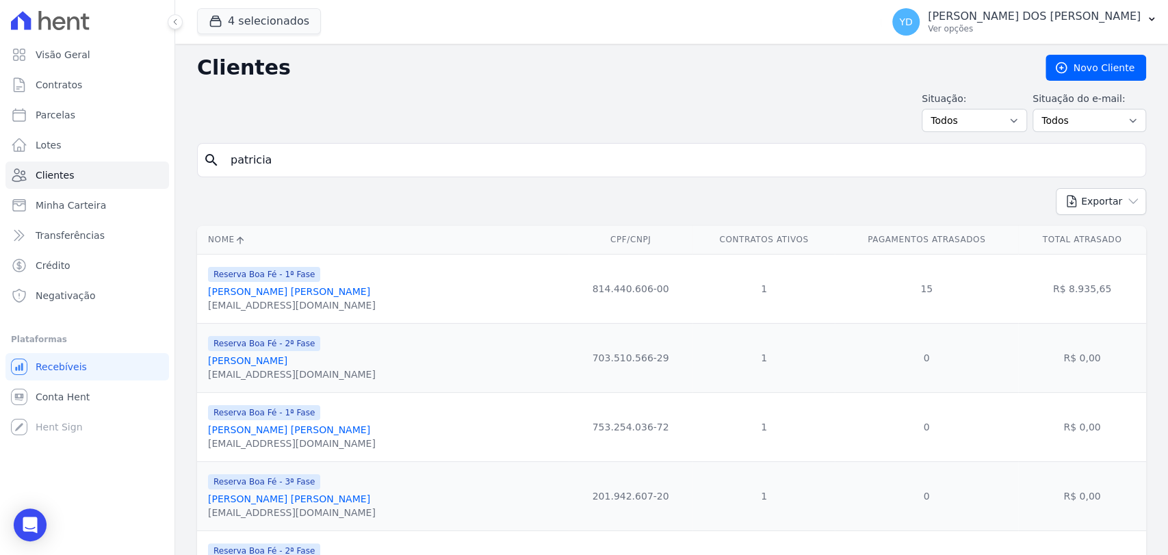
type input "patricia"
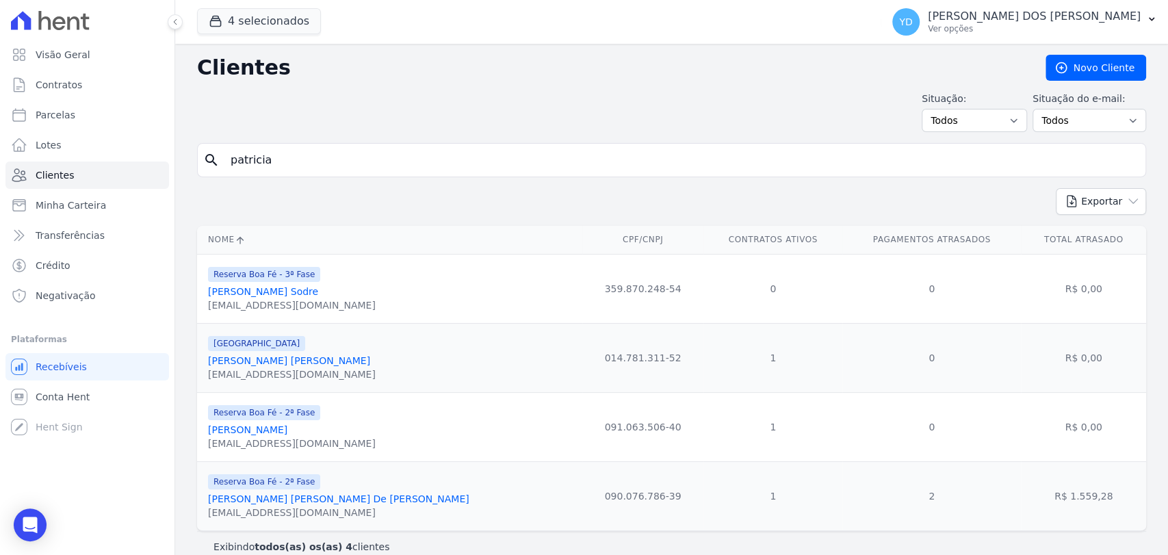
scroll to position [17, 0]
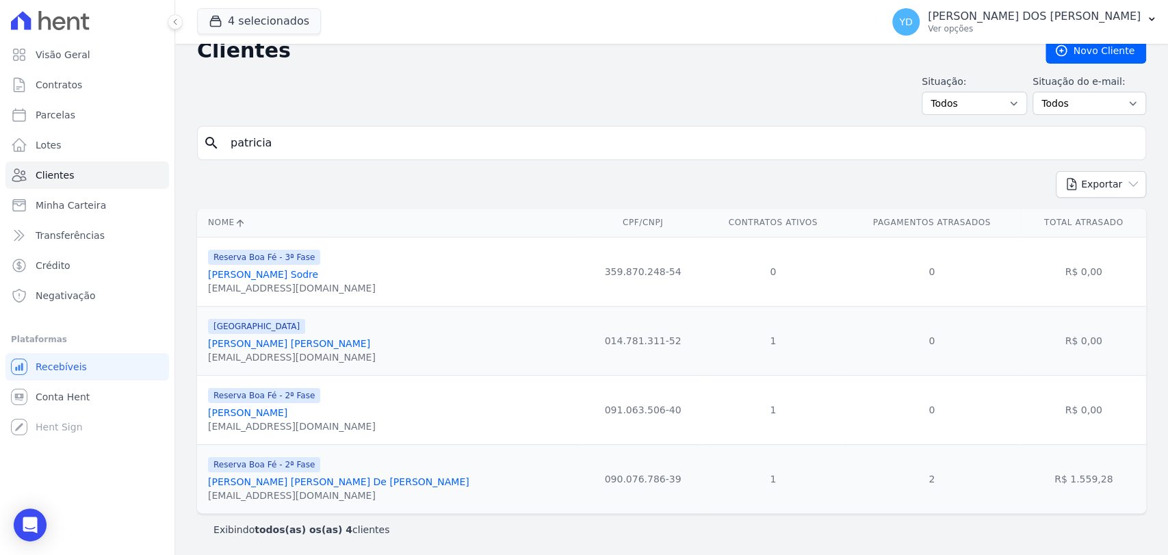
click at [279, 153] on input "patricia" at bounding box center [681, 142] width 918 height 27
click at [278, 153] on input "patricia" at bounding box center [681, 142] width 918 height 27
type input "pedro thiago"
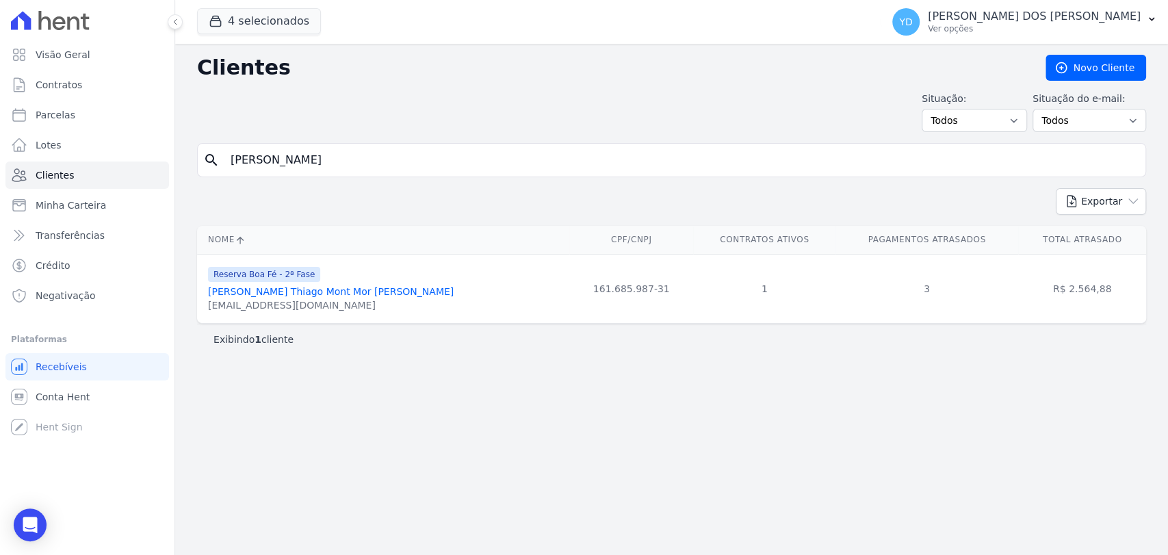
click at [292, 162] on input "pedro thiago" at bounding box center [681, 159] width 918 height 27
type input "meggiolaro"
click at [278, 153] on input "meggiolaro" at bounding box center [681, 159] width 918 height 27
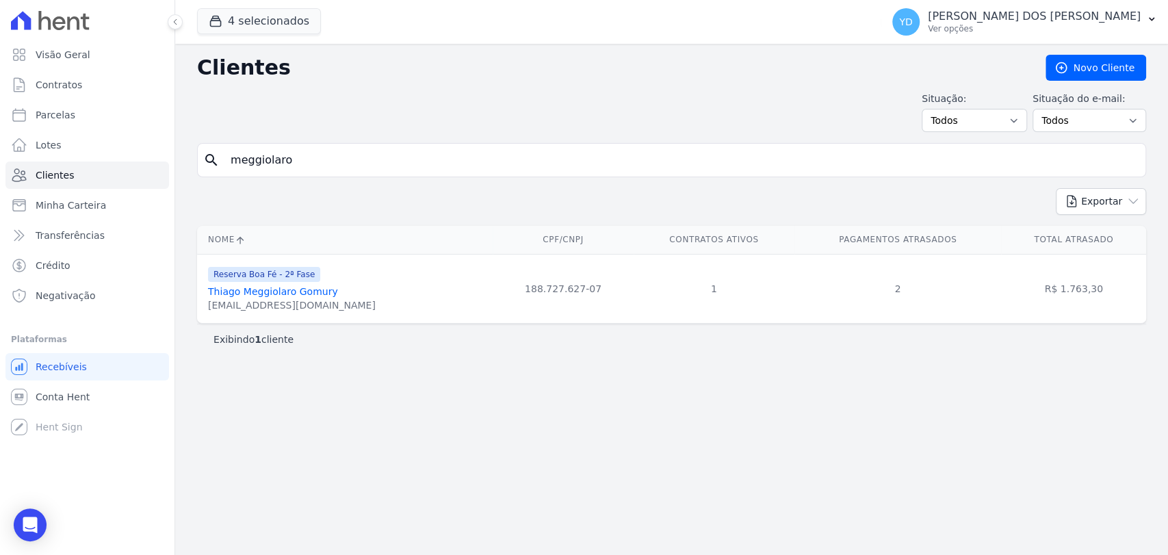
click at [278, 153] on input "meggiolaro" at bounding box center [681, 159] width 918 height 27
type input "raggi"
click at [287, 146] on input "raggi" at bounding box center [681, 159] width 918 height 27
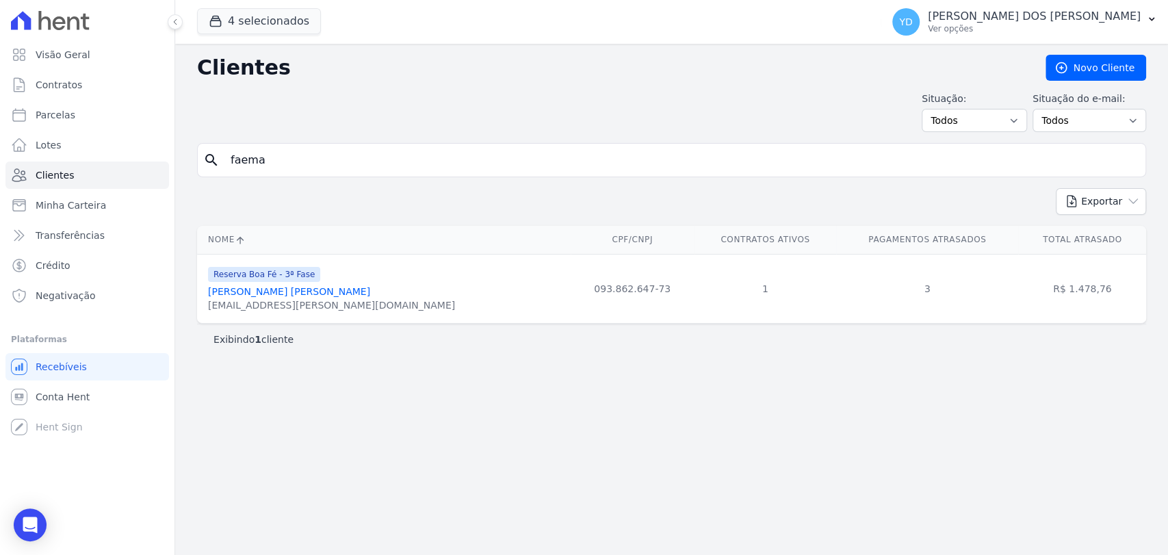
type input "faema"
click at [315, 163] on input "faema" at bounding box center [681, 159] width 918 height 27
type input "flávia"
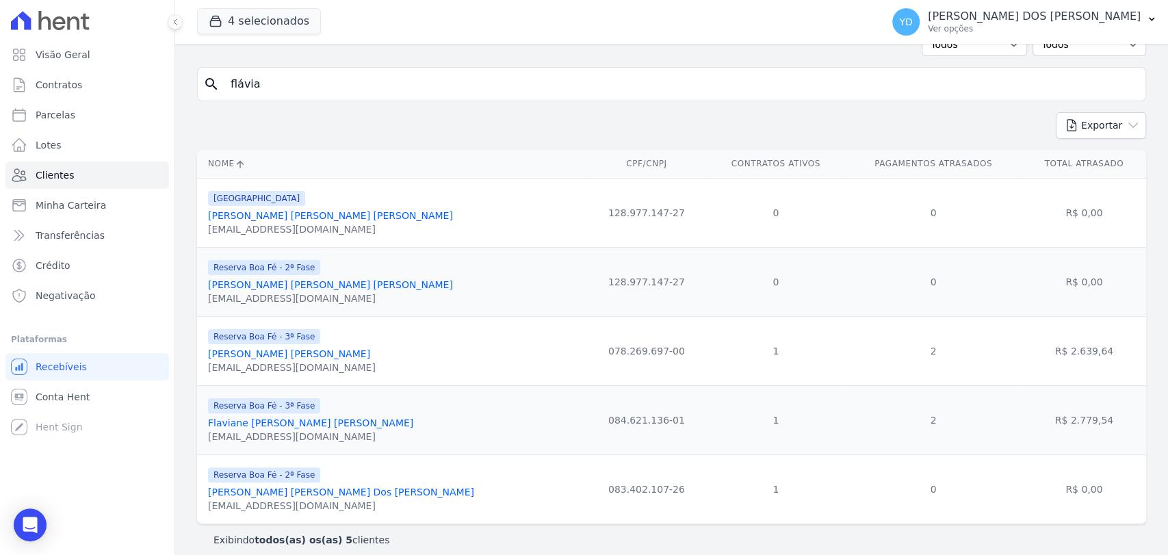
scroll to position [87, 0]
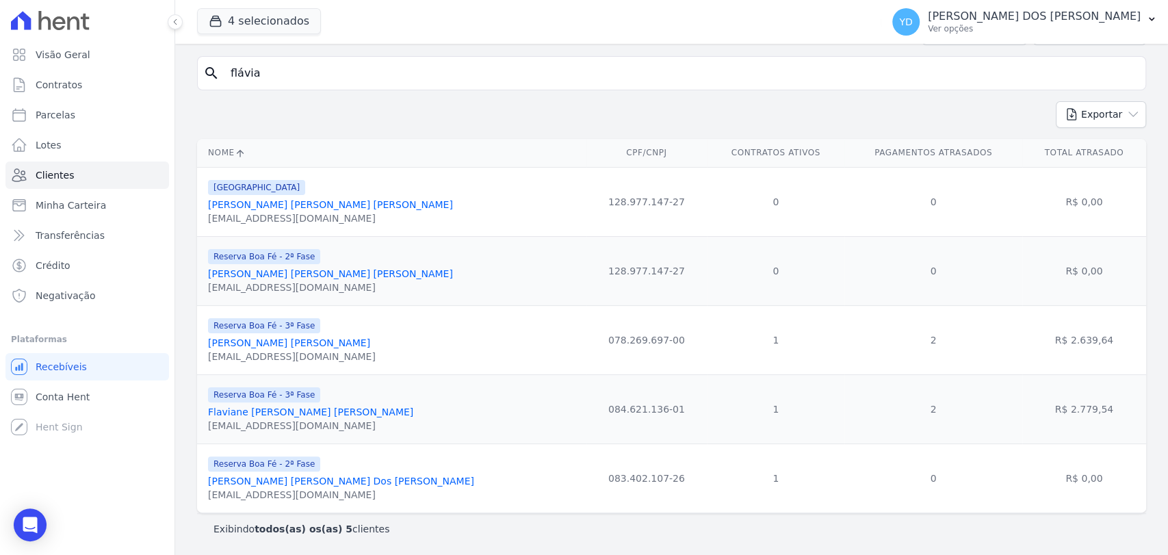
click at [263, 75] on input "flávia" at bounding box center [681, 73] width 918 height 27
type input "flaviane"
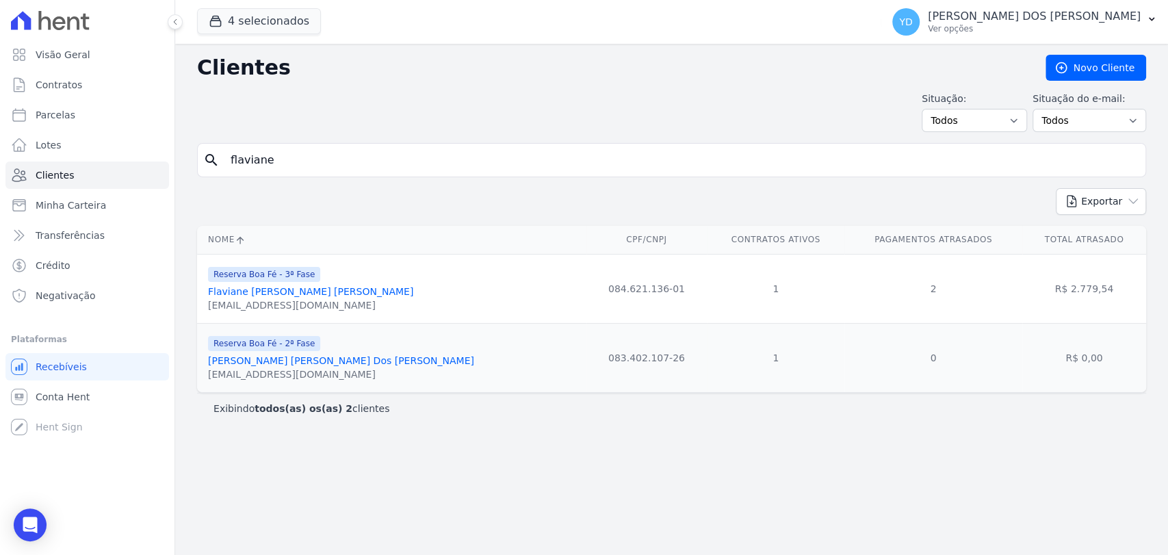
click at [275, 166] on input "flaviane" at bounding box center [681, 159] width 918 height 27
type input "josiane"
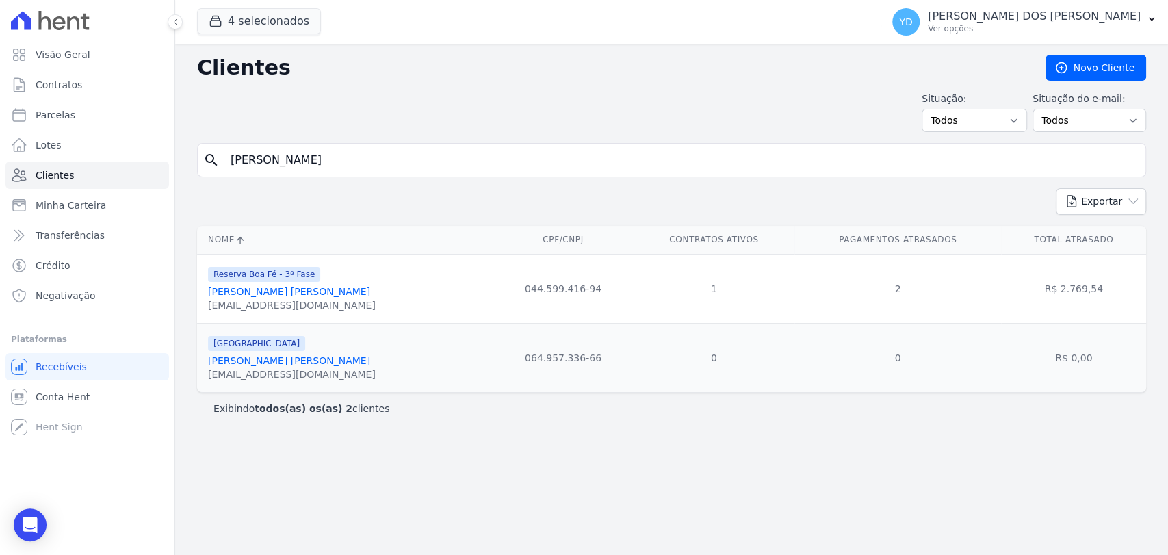
click at [292, 155] on input "josiane" at bounding box center [681, 159] width 918 height 27
type input "luiz claudio"
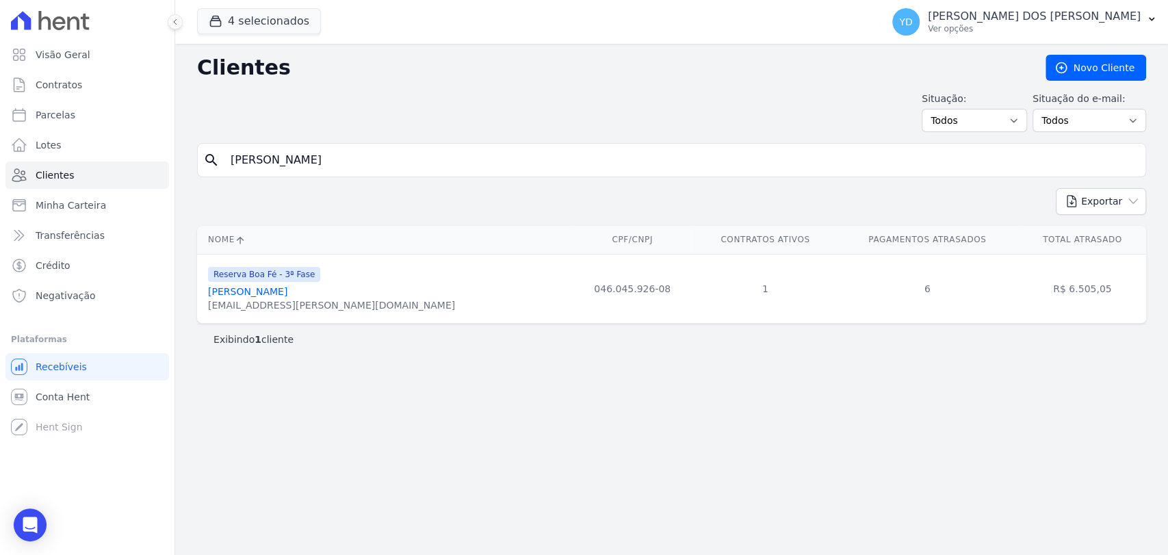
click at [285, 166] on input "luiz claudio" at bounding box center [681, 159] width 918 height 27
type input "rafael"
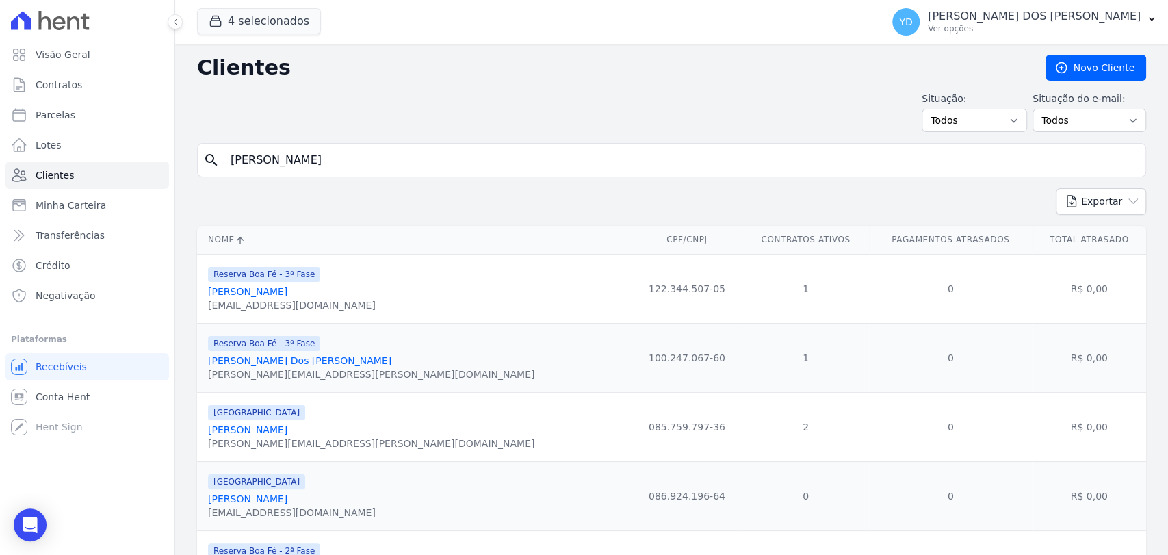
click at [287, 166] on input "rafael" at bounding box center [681, 159] width 918 height 27
type input "raiane"
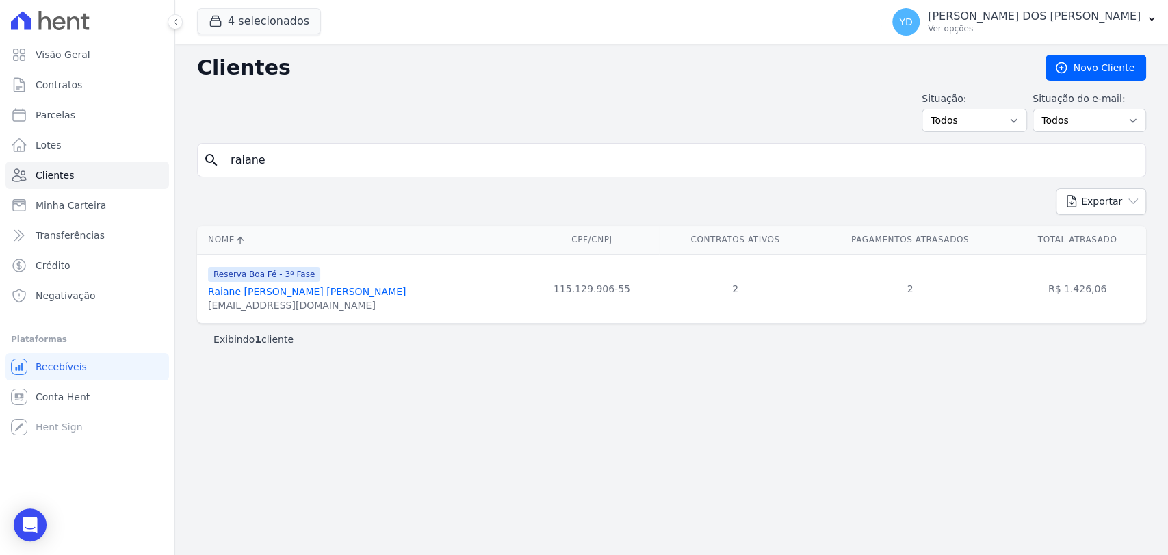
click at [280, 144] on div "search raiane" at bounding box center [671, 160] width 949 height 34
click at [290, 168] on input "raiane" at bounding box center [681, 159] width 918 height 27
type input "abreu"
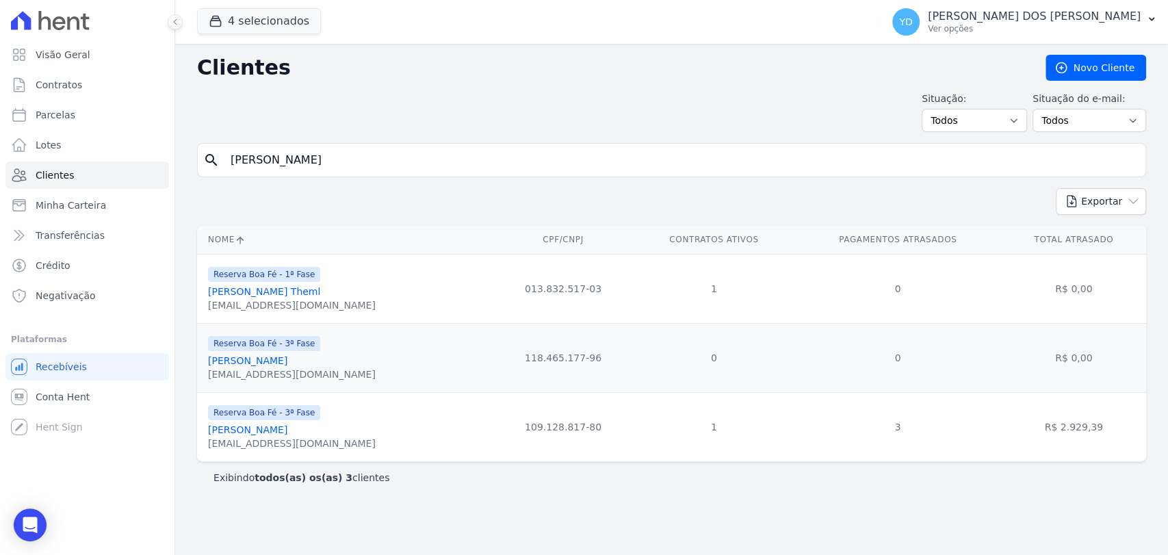
click at [278, 146] on input "abreu" at bounding box center [681, 159] width 918 height 27
type input "vanda"
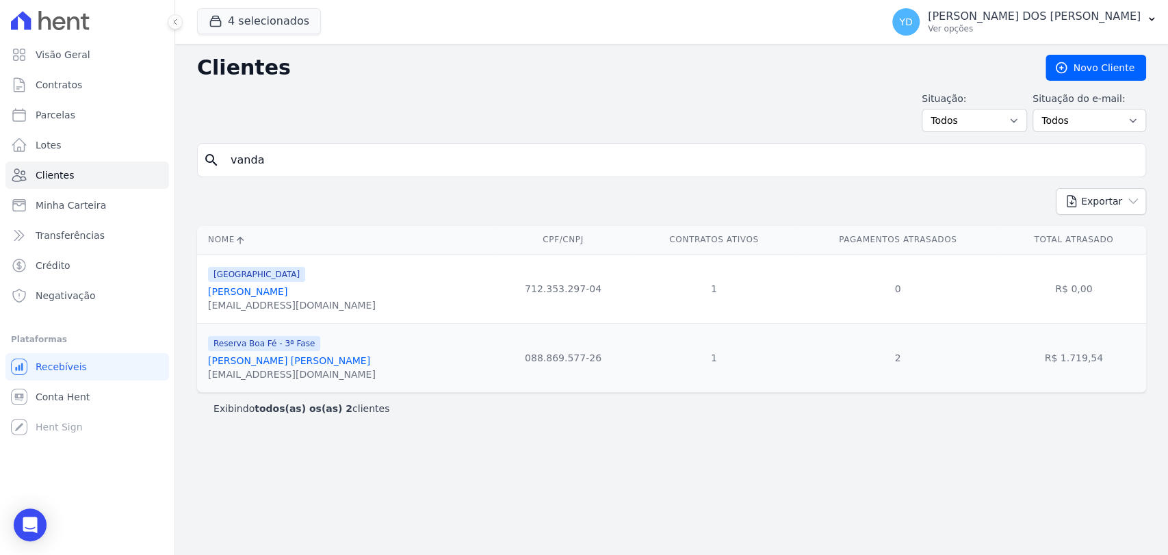
click at [235, 153] on input "vanda" at bounding box center [681, 159] width 918 height 27
type input "woodson"
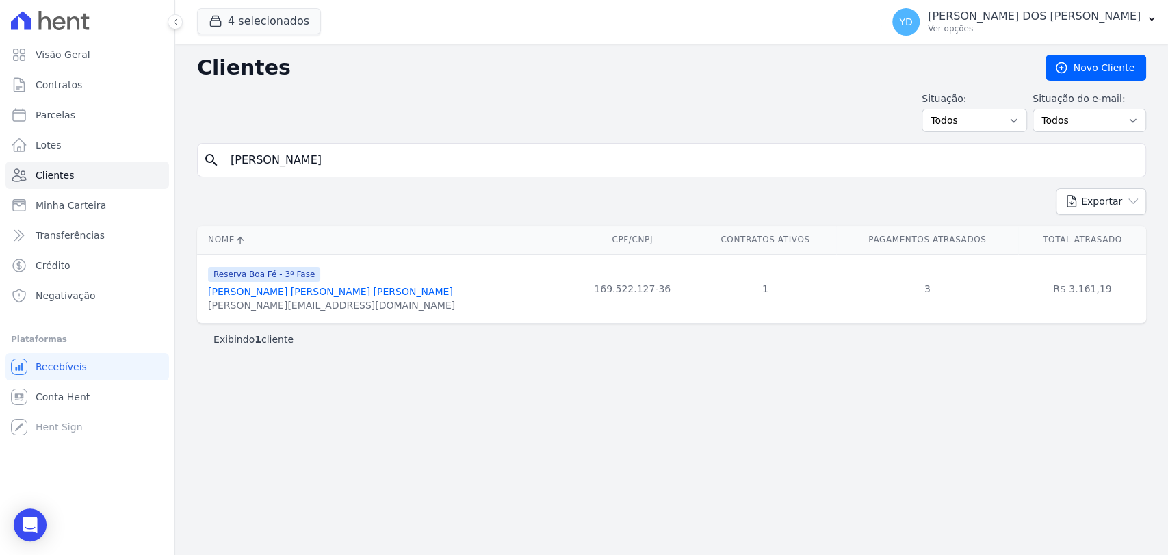
click at [291, 165] on input "woodson" at bounding box center [681, 159] width 918 height 27
type input "izaias"
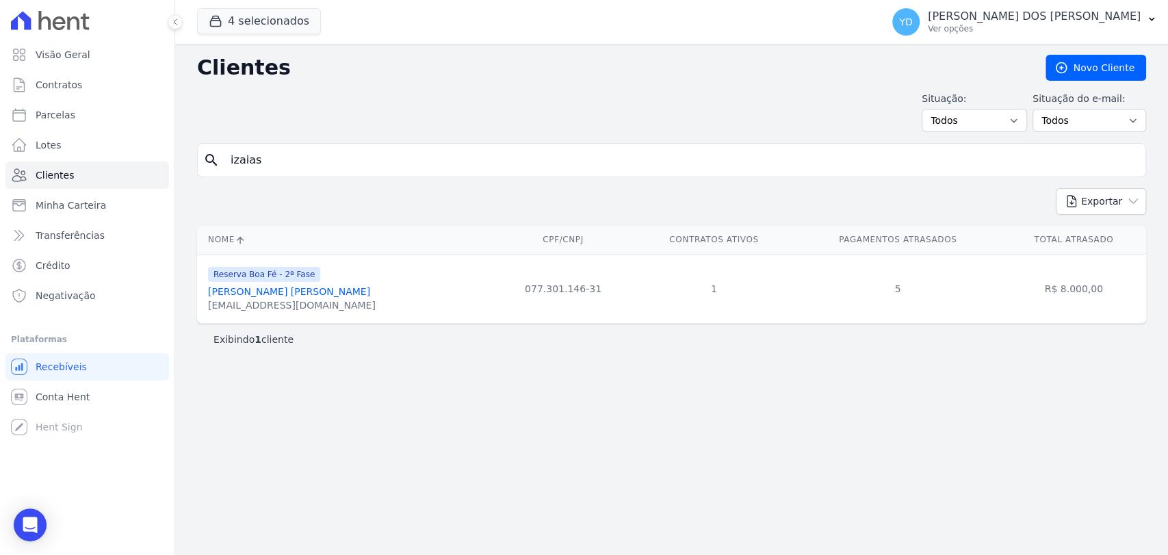
click at [325, 148] on input "izaias" at bounding box center [681, 159] width 918 height 27
type input "jardel"
click at [274, 286] on link "Jardel Lage Louzada" at bounding box center [256, 291] width 97 height 11
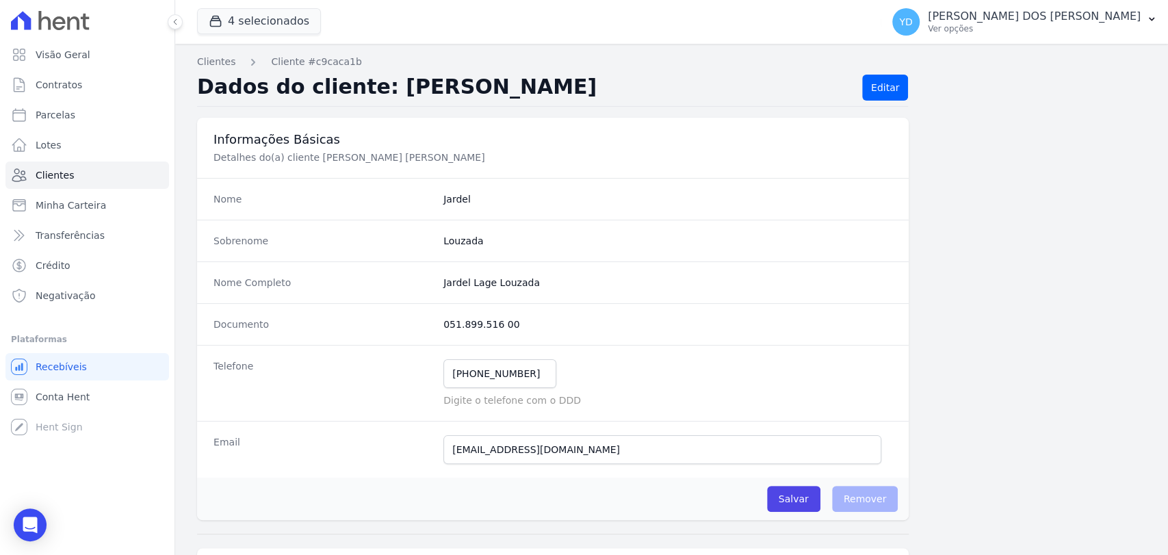
scroll to position [723, 0]
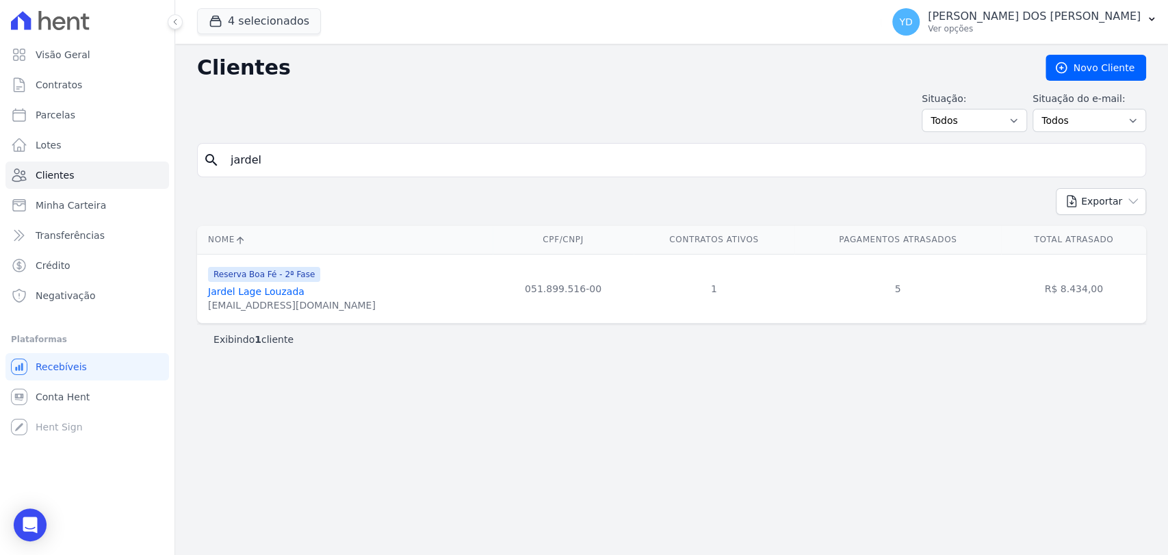
click at [298, 160] on input "jardel" at bounding box center [681, 159] width 918 height 27
paste input "Luiz Claudio Da Silva"
type input "Luiz Claudio Da Silva"
click at [259, 292] on link "Luiz Claudio Da Silva" at bounding box center [247, 291] width 79 height 11
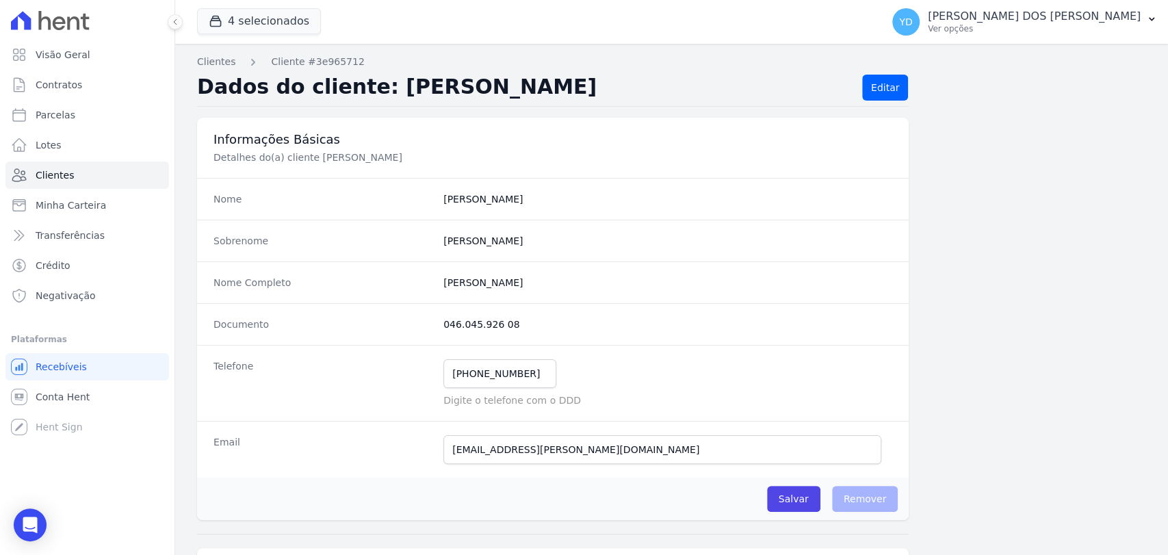
click at [501, 282] on completo "Luiz Claudio Da Silva" at bounding box center [667, 283] width 449 height 14
click at [500, 282] on completo "Luiz Claudio Da Silva" at bounding box center [667, 283] width 449 height 14
copy dl "Luiz Claudio Da Silva"
click at [515, 123] on div "Informações Básicas Detalhes do(a) cliente Luiz Claudio Da Silva" at bounding box center [553, 148] width 712 height 60
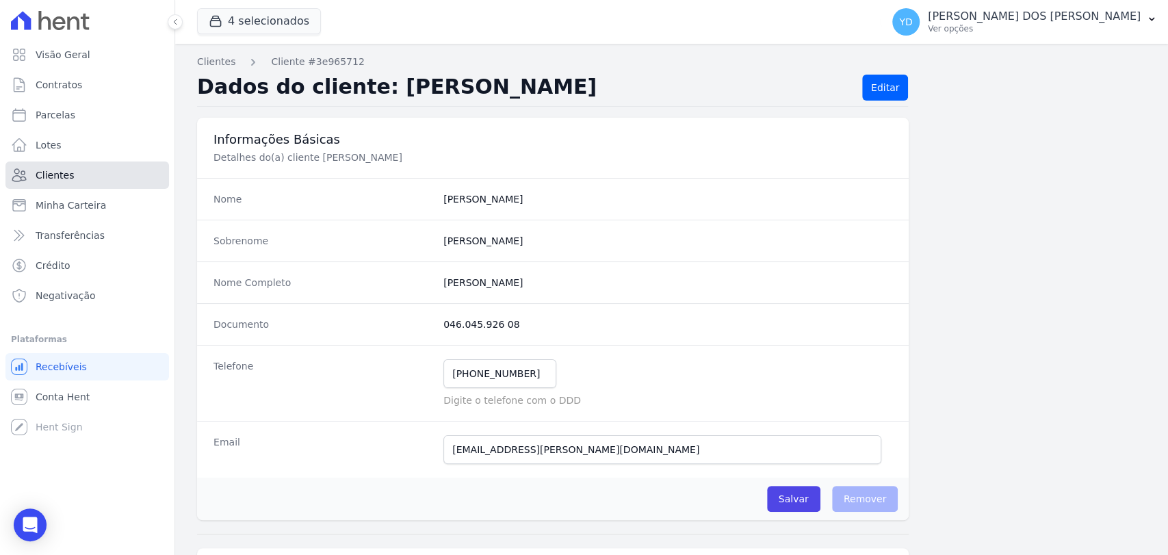
click at [97, 174] on link "Clientes" at bounding box center [87, 175] width 164 height 27
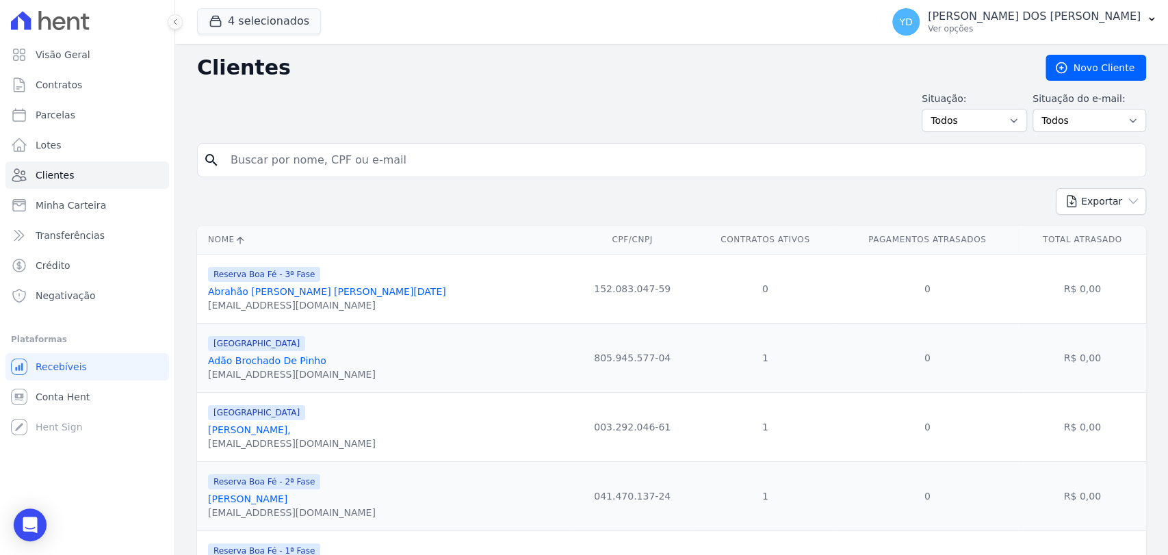
click at [285, 157] on input "search" at bounding box center [681, 159] width 918 height 27
type input "guilherme nunes"
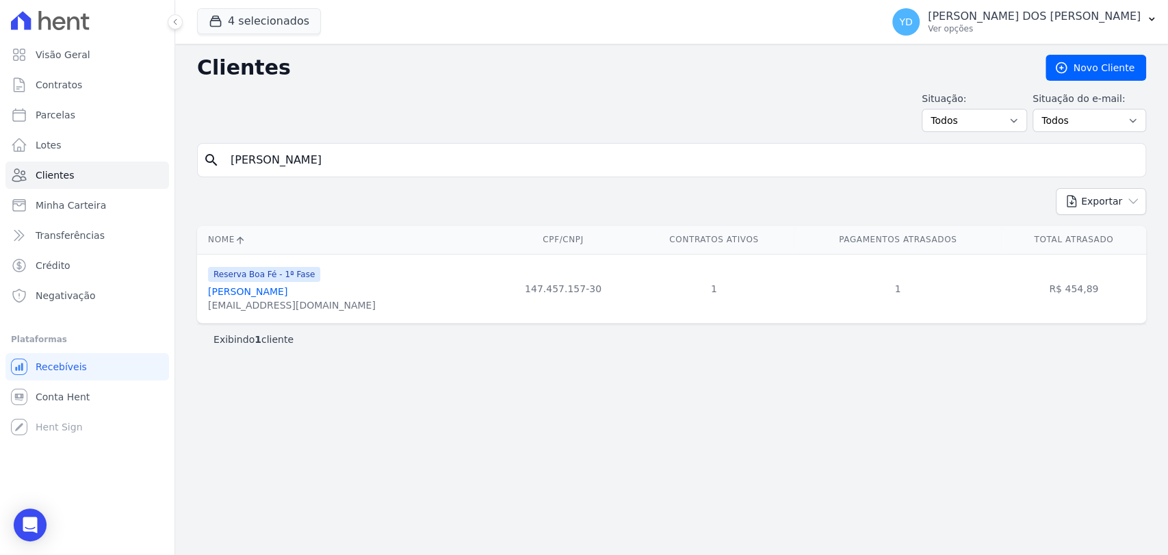
click at [246, 292] on link "Guilherme Nunes Da Silva" at bounding box center [247, 291] width 79 height 11
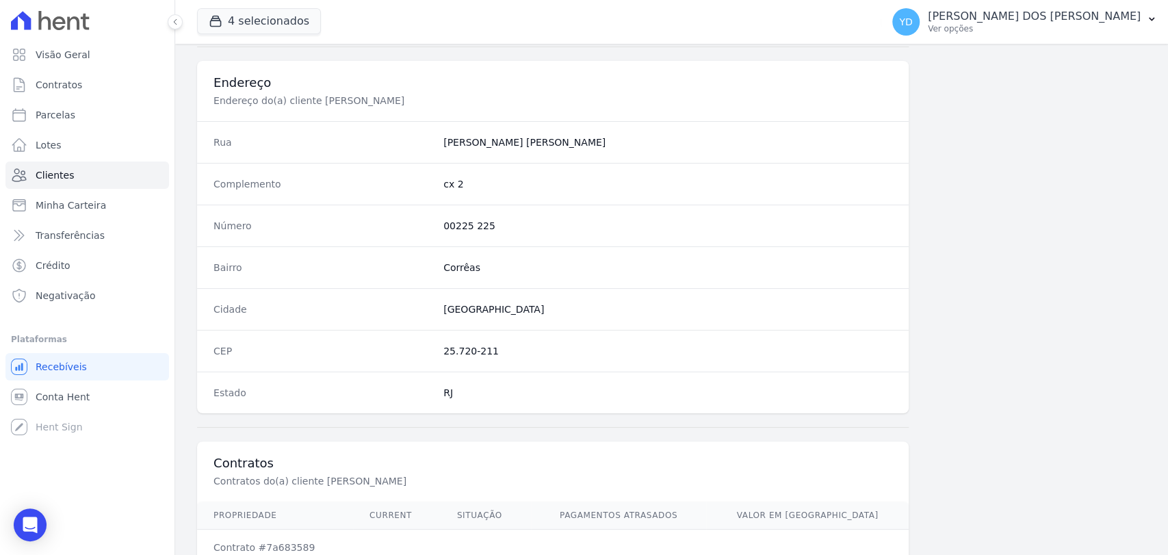
scroll to position [723, 0]
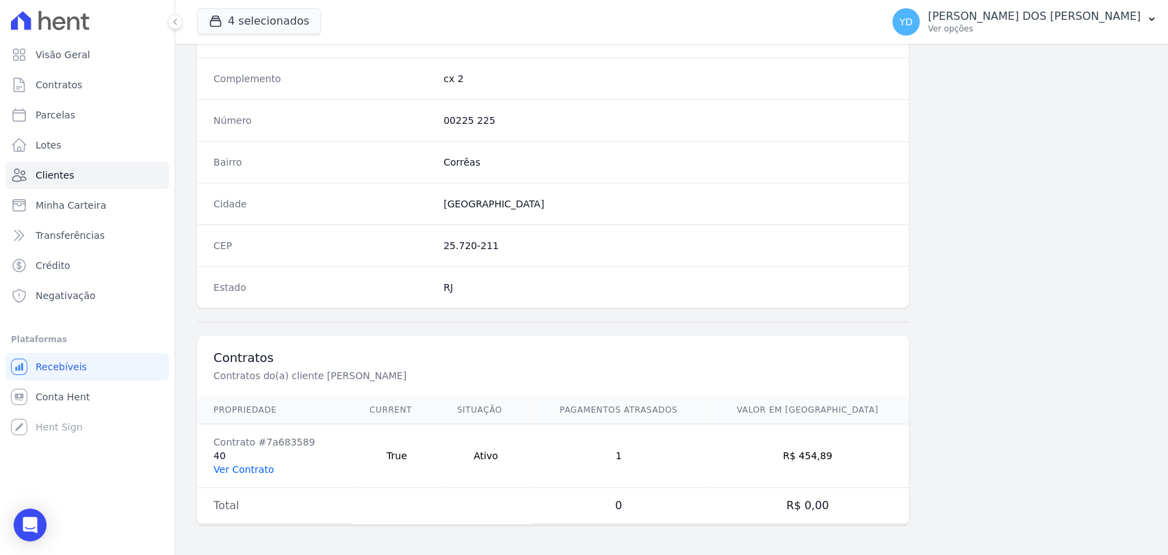
click at [244, 464] on link "Ver Contrato" at bounding box center [244, 469] width 60 height 11
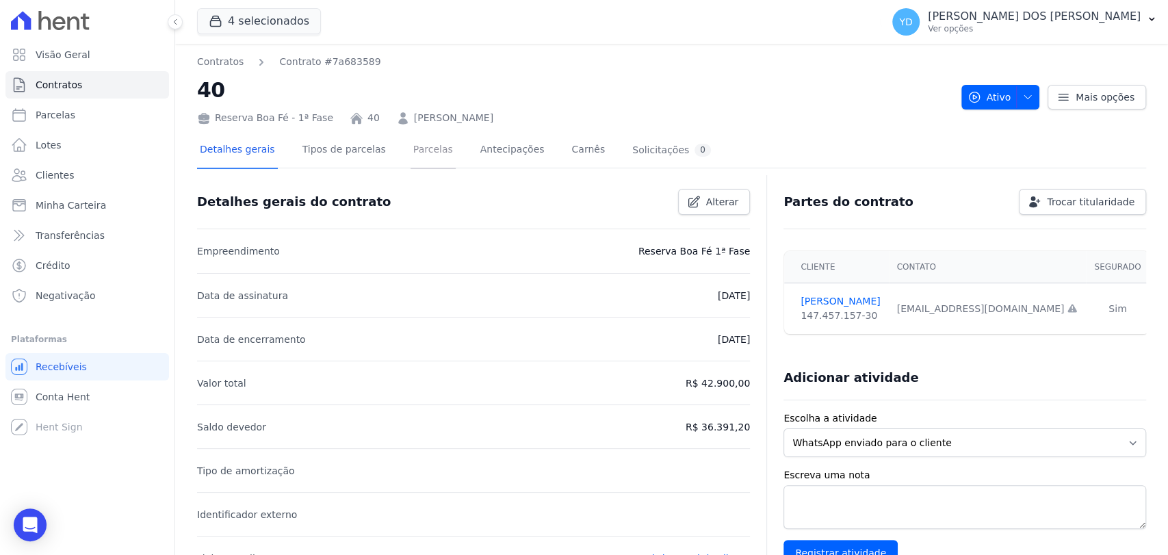
click at [426, 155] on link "Parcelas" at bounding box center [433, 151] width 45 height 36
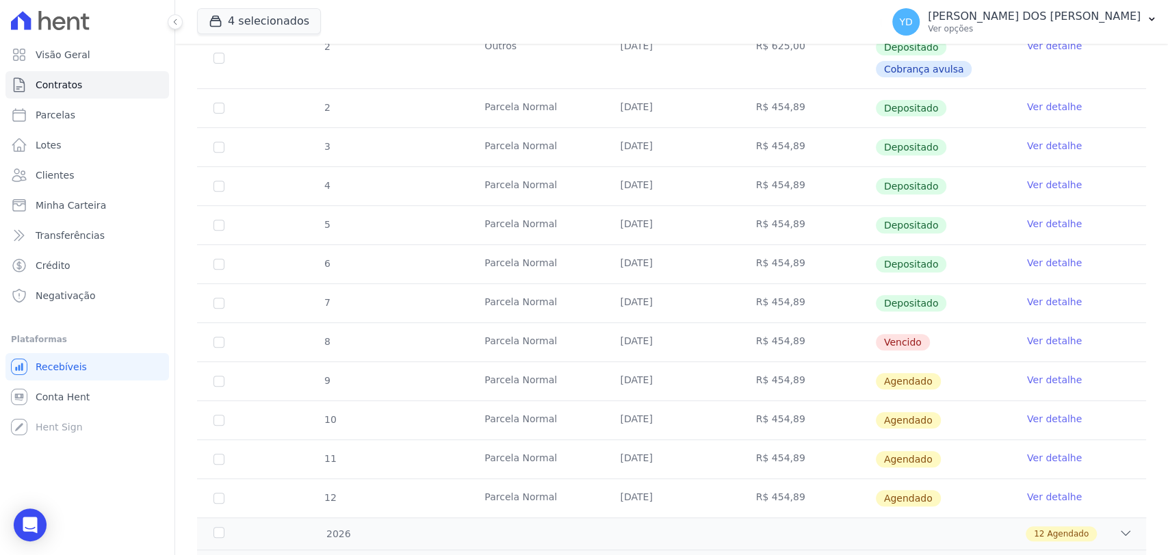
scroll to position [380, 0]
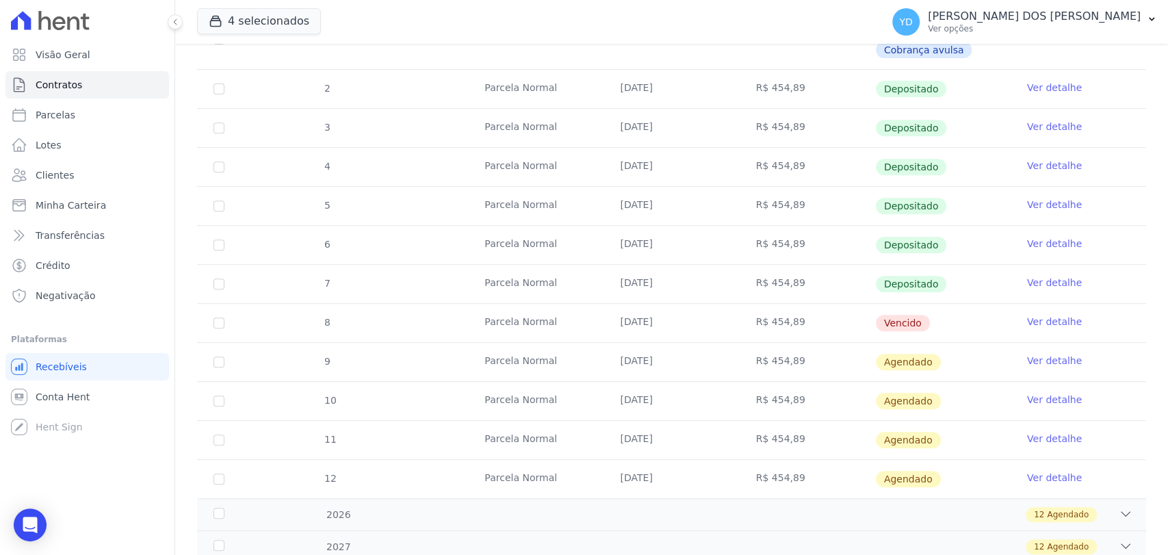
click at [1031, 315] on link "Ver detalhe" at bounding box center [1054, 322] width 55 height 14
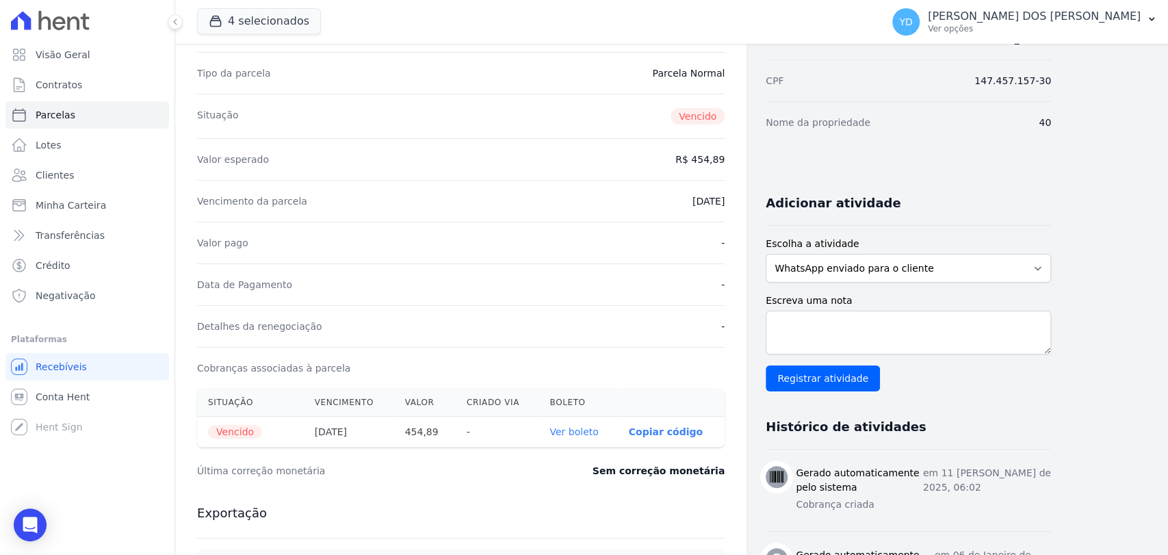
scroll to position [228, 0]
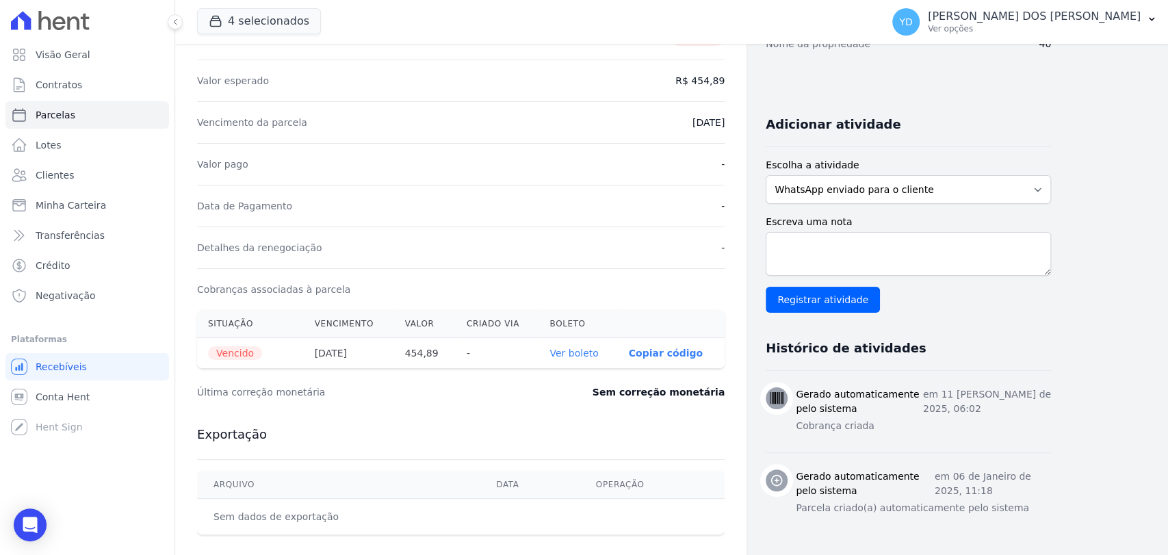
click at [571, 350] on link "Ver boleto" at bounding box center [574, 353] width 49 height 11
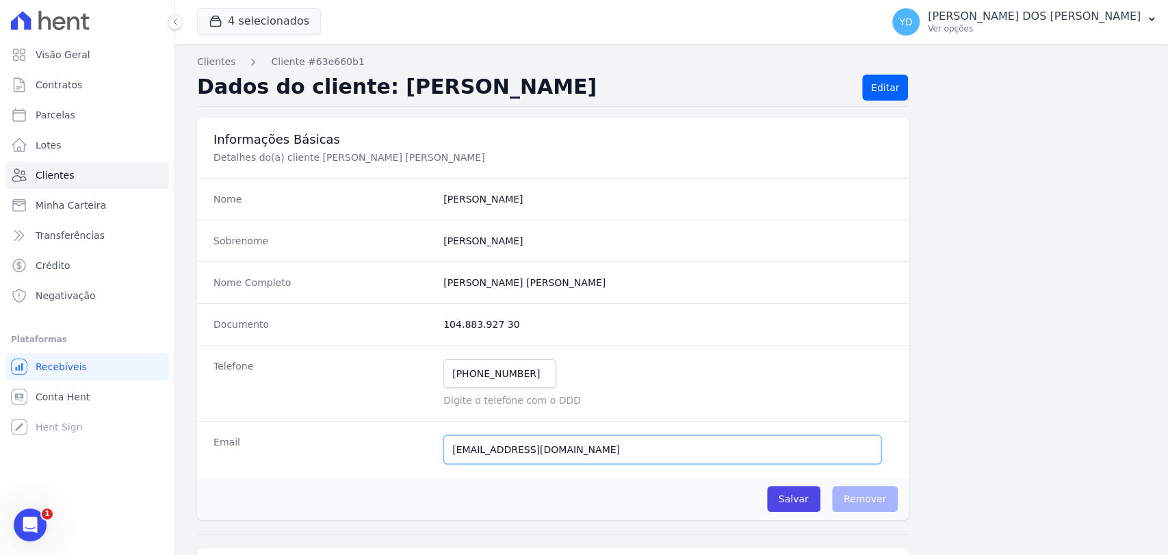
click at [530, 439] on input "[EMAIL_ADDRESS][DOMAIN_NAME]" at bounding box center [662, 449] width 438 height 29
click at [530, 440] on input "brunovieira4370@gmail.com" at bounding box center [662, 449] width 438 height 29
click at [530, 439] on input "[EMAIL_ADDRESS][DOMAIN_NAME]" at bounding box center [662, 449] width 438 height 29
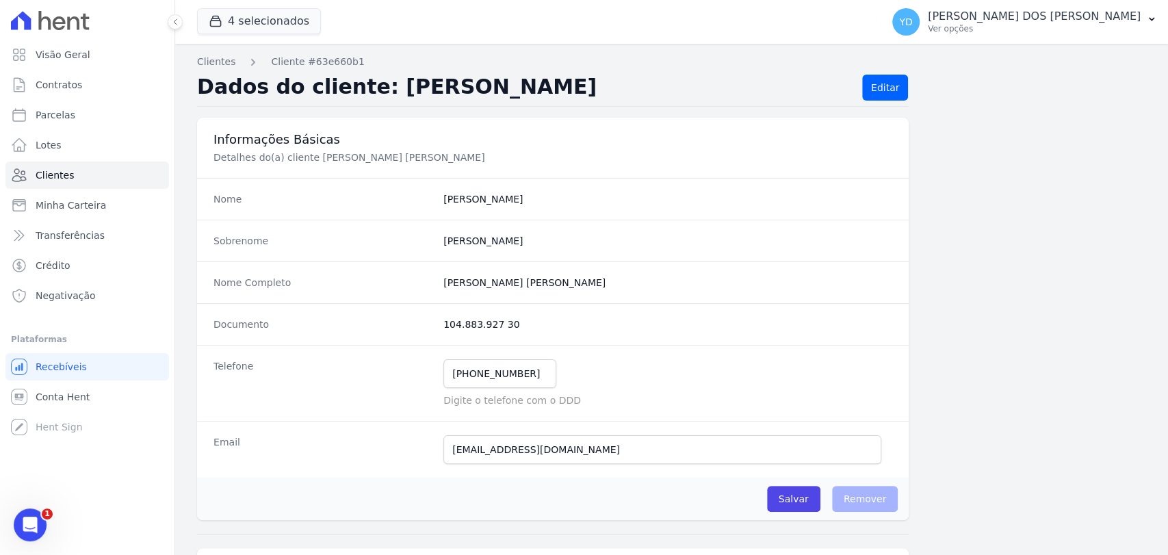
click at [485, 280] on completo "[PERSON_NAME] [PERSON_NAME]" at bounding box center [667, 283] width 449 height 14
copy dl "[PERSON_NAME] [PERSON_NAME]"
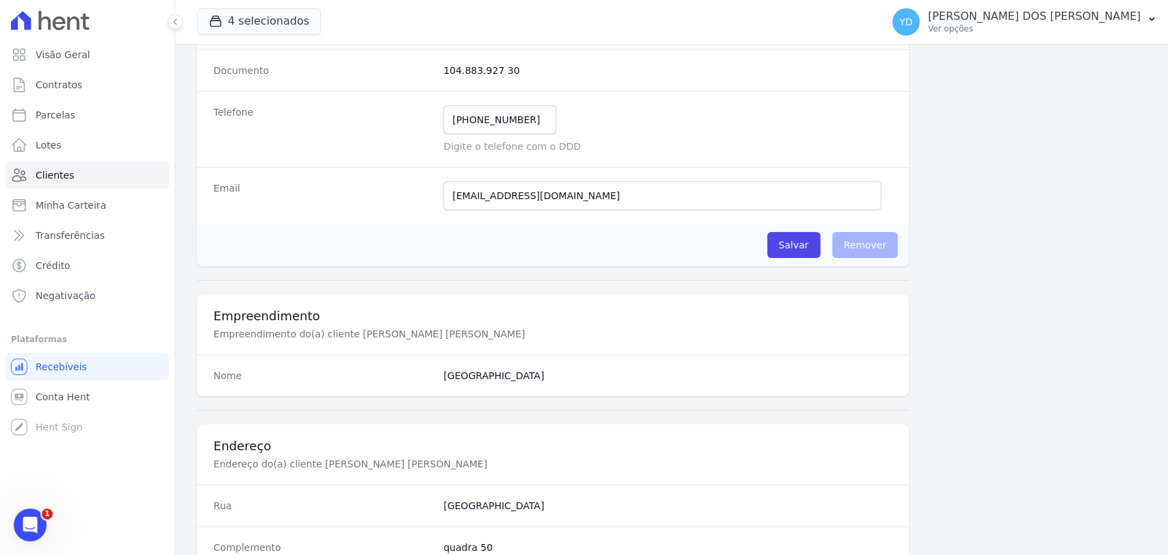
scroll to position [723, 0]
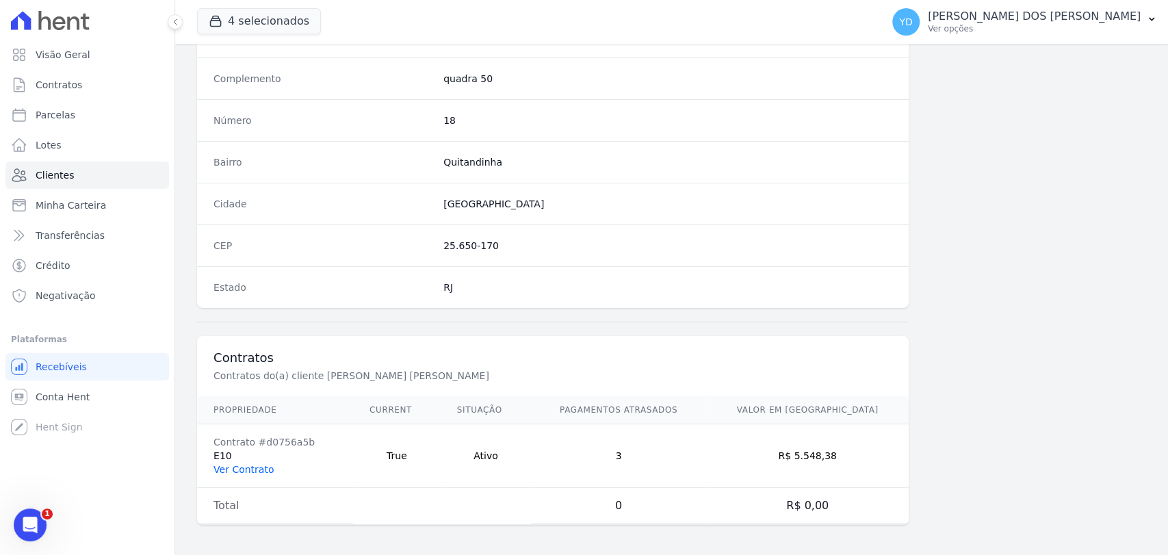
click at [244, 472] on link "Ver Contrato" at bounding box center [244, 469] width 60 height 11
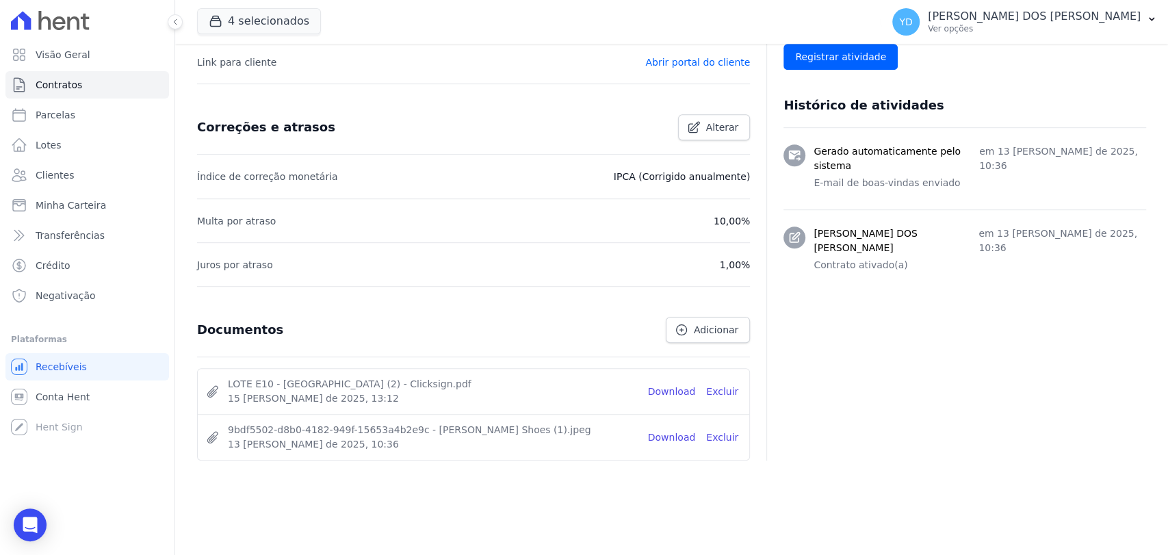
scroll to position [499, 0]
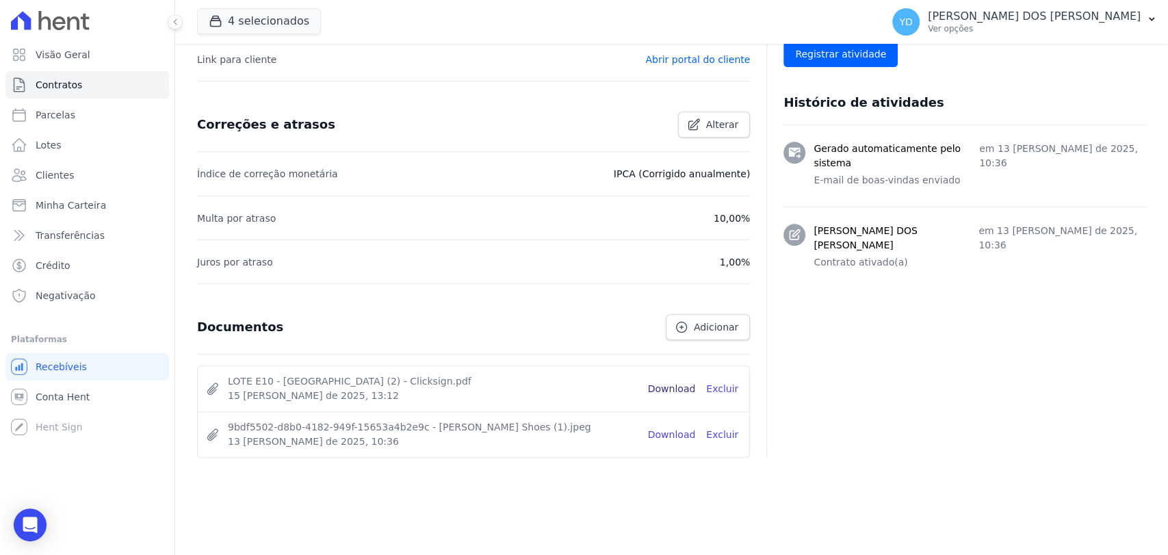
click at [669, 385] on link "Download" at bounding box center [672, 389] width 48 height 14
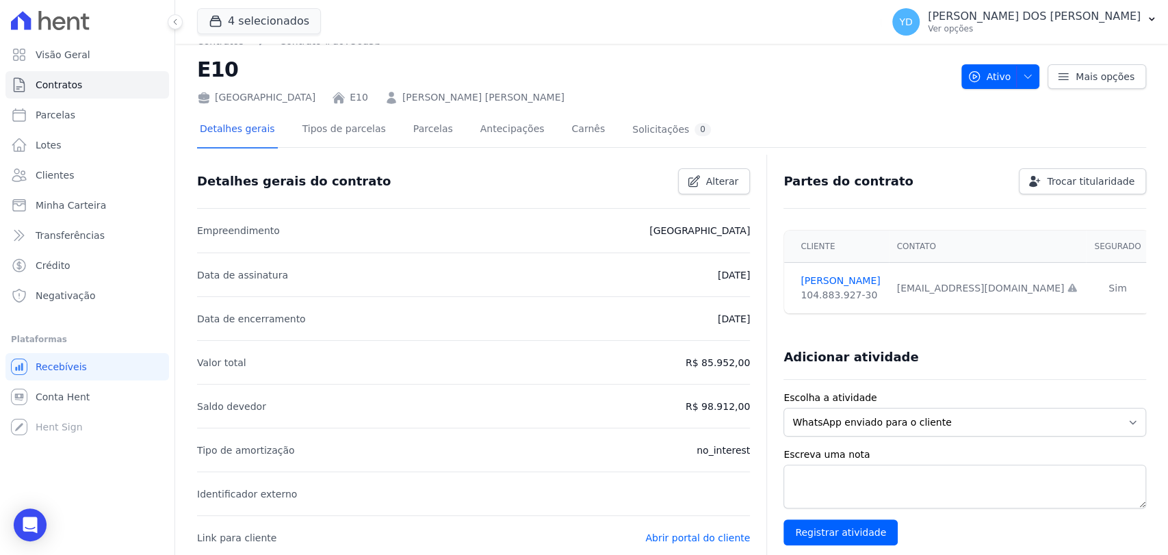
scroll to position [0, 0]
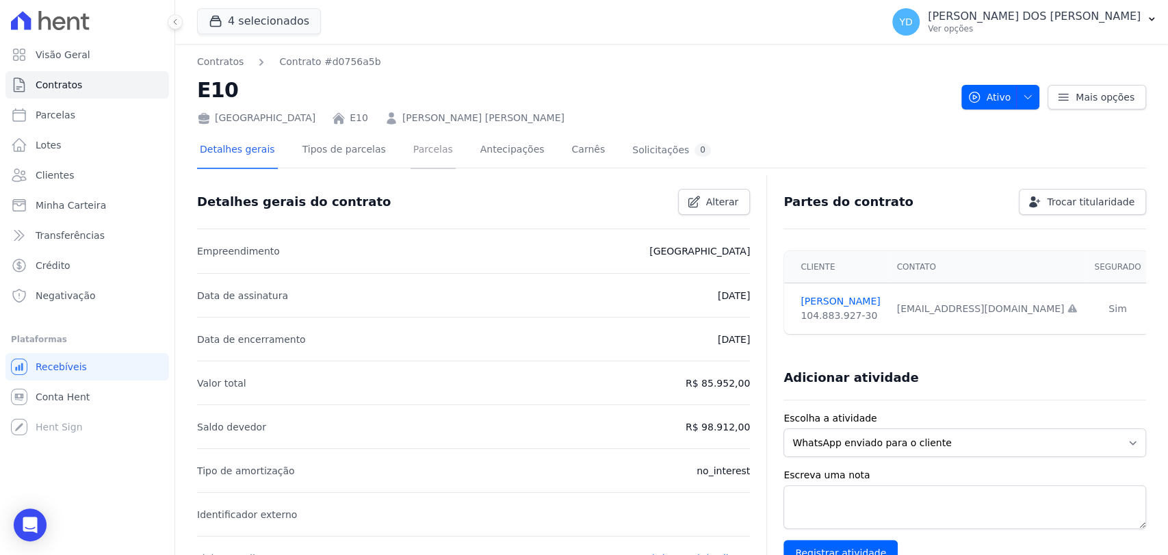
click at [432, 155] on link "Parcelas" at bounding box center [433, 151] width 45 height 36
click at [411, 136] on link "Parcelas" at bounding box center [433, 151] width 45 height 36
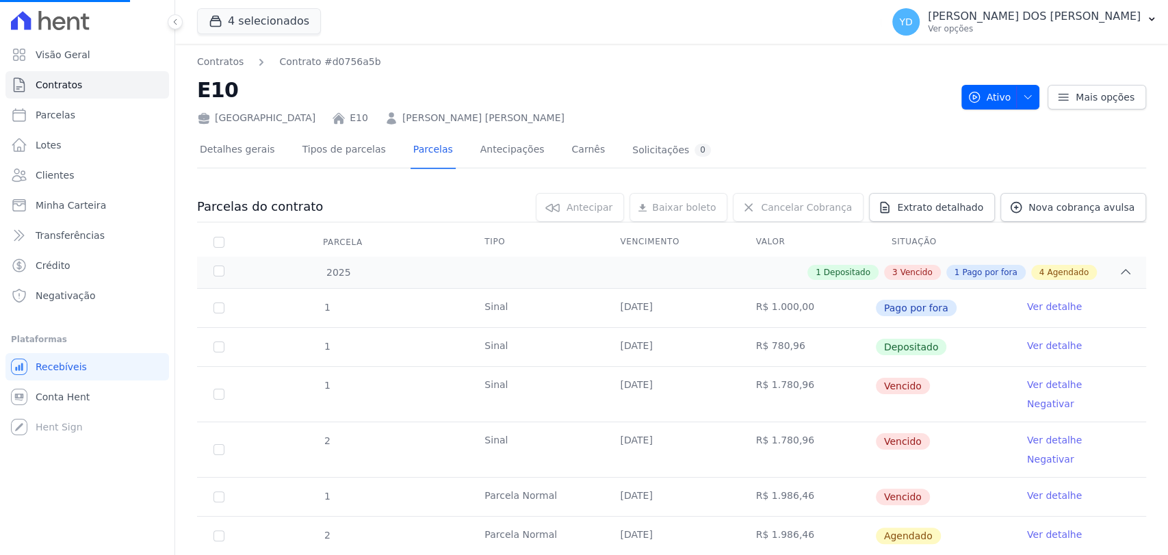
click at [633, 99] on h2 "E10" at bounding box center [574, 90] width 754 height 31
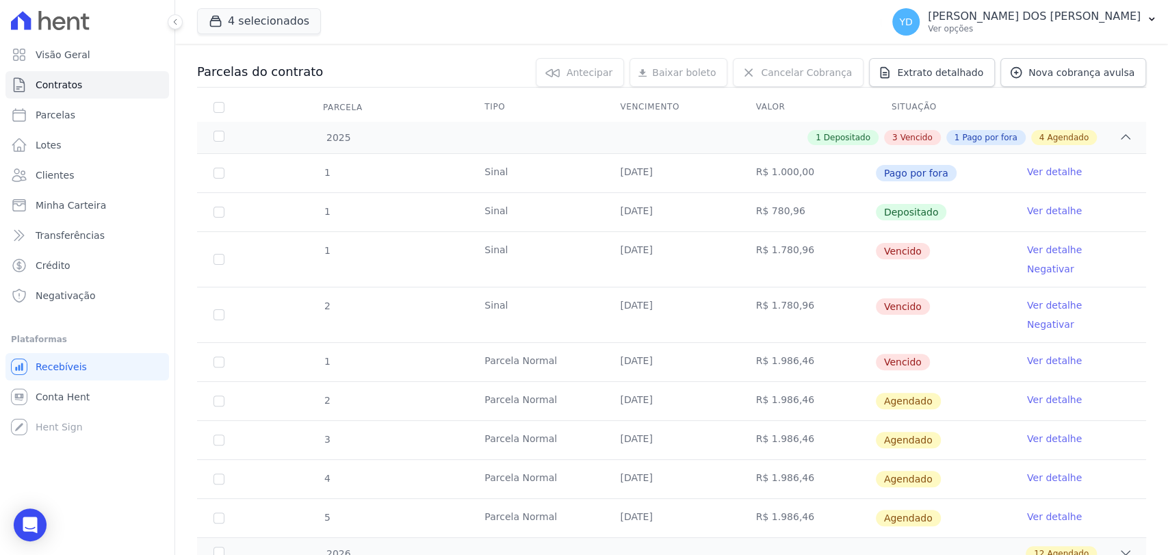
scroll to position [152, 0]
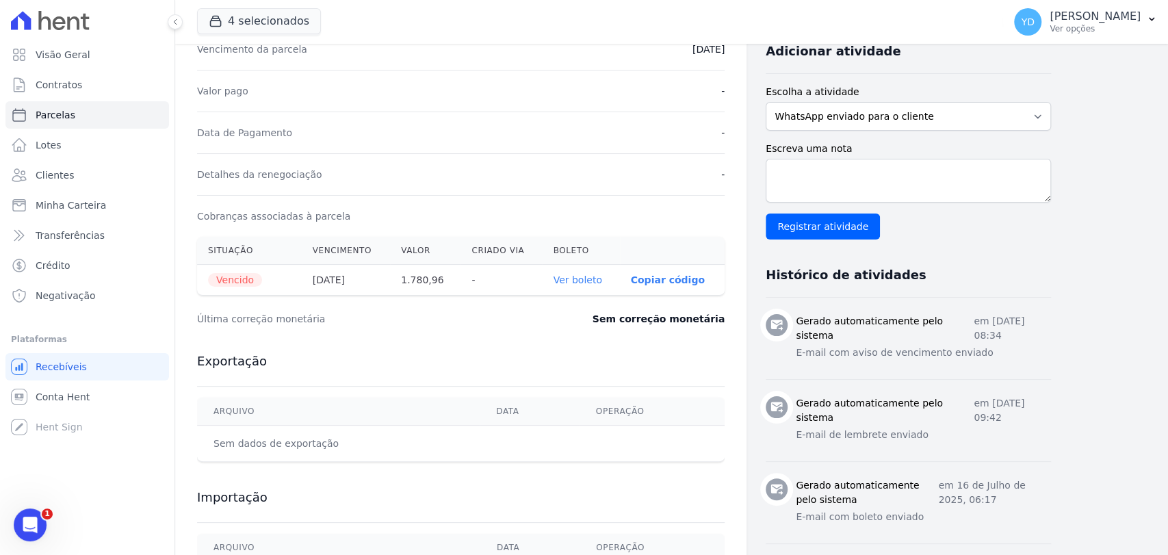
scroll to position [304, 0]
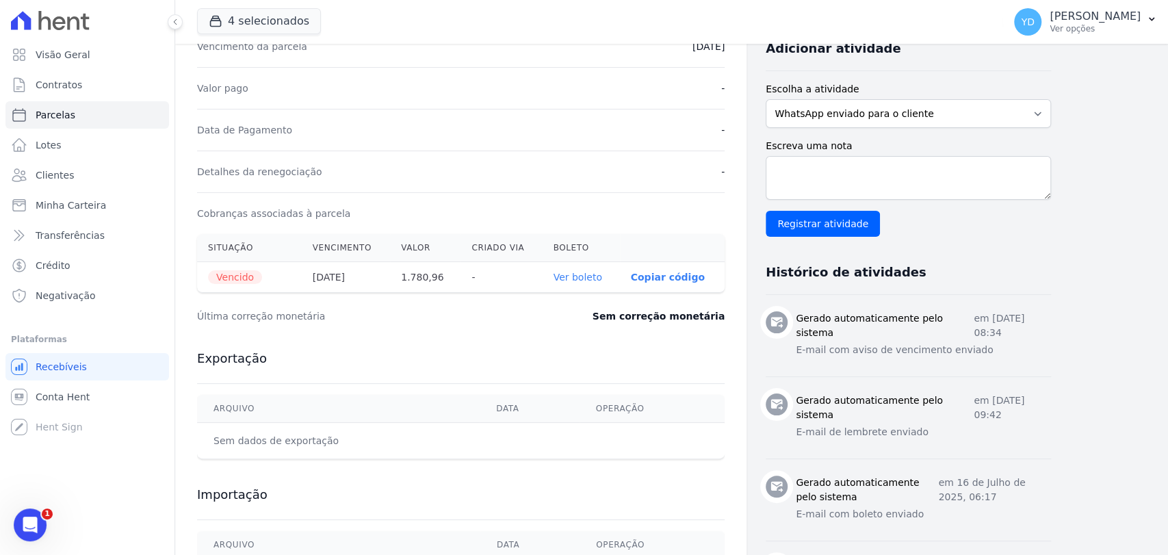
click at [576, 272] on link "Ver boleto" at bounding box center [578, 277] width 49 height 11
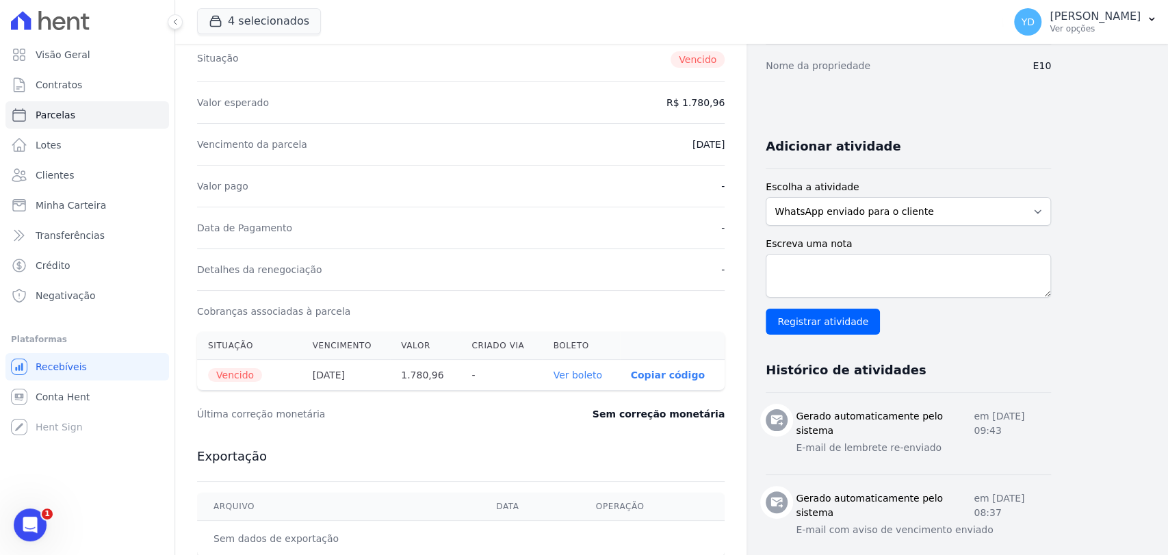
scroll to position [304, 0]
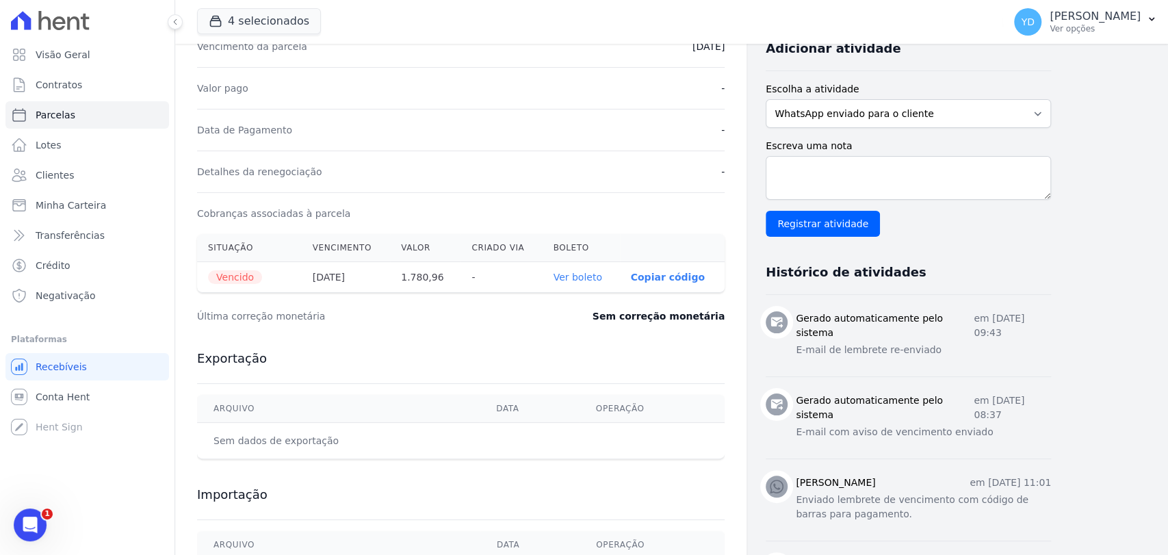
click at [598, 275] on link "Ver boleto" at bounding box center [578, 277] width 49 height 11
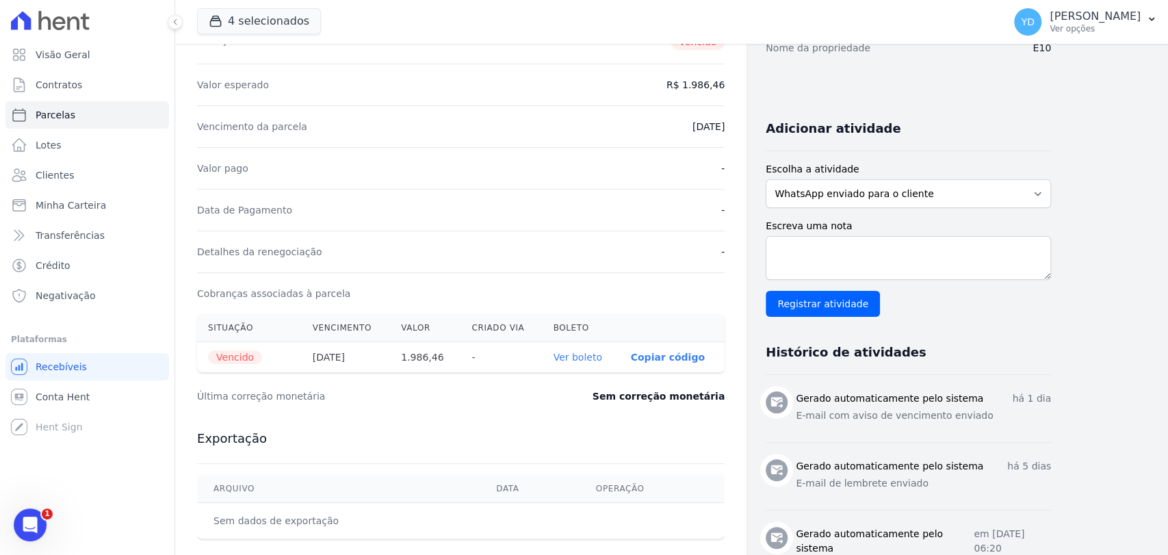
scroll to position [228, 0]
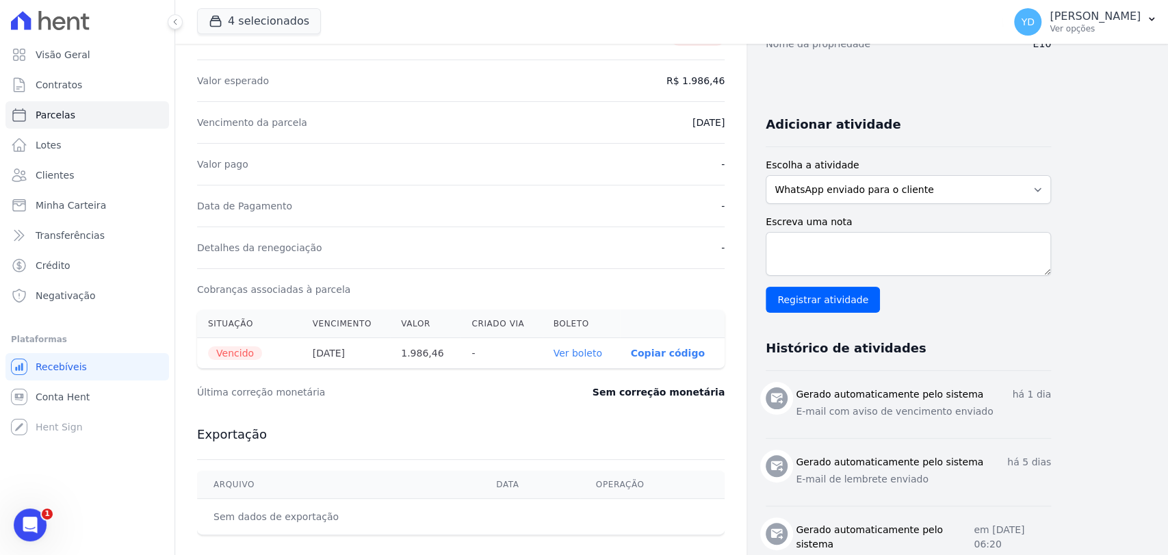
click at [580, 351] on link "Ver boleto" at bounding box center [578, 353] width 49 height 11
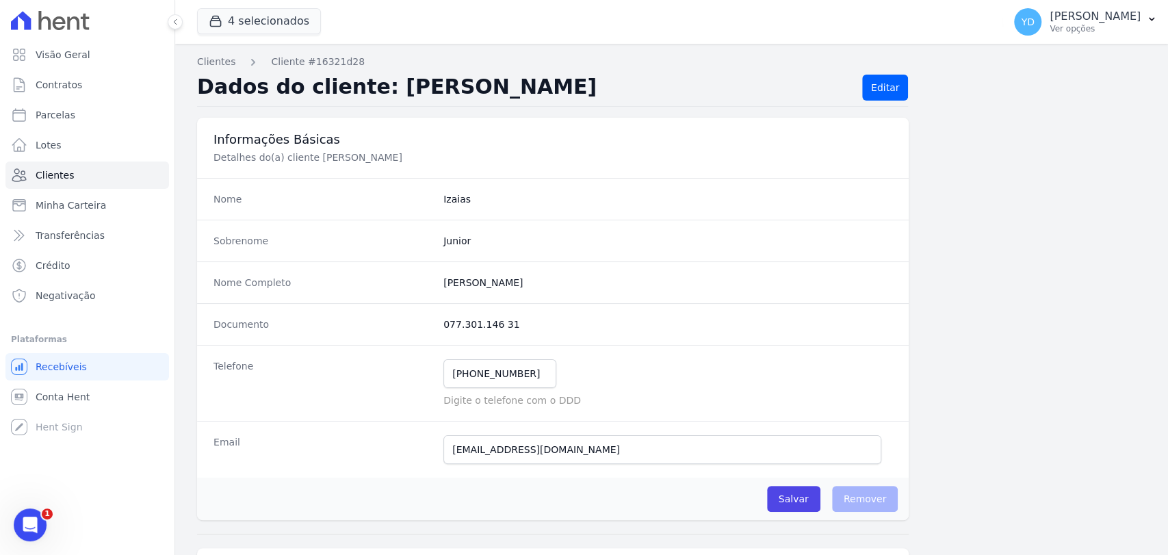
click at [513, 276] on completo "[PERSON_NAME]" at bounding box center [667, 283] width 449 height 14
copy dl "[PERSON_NAME]"
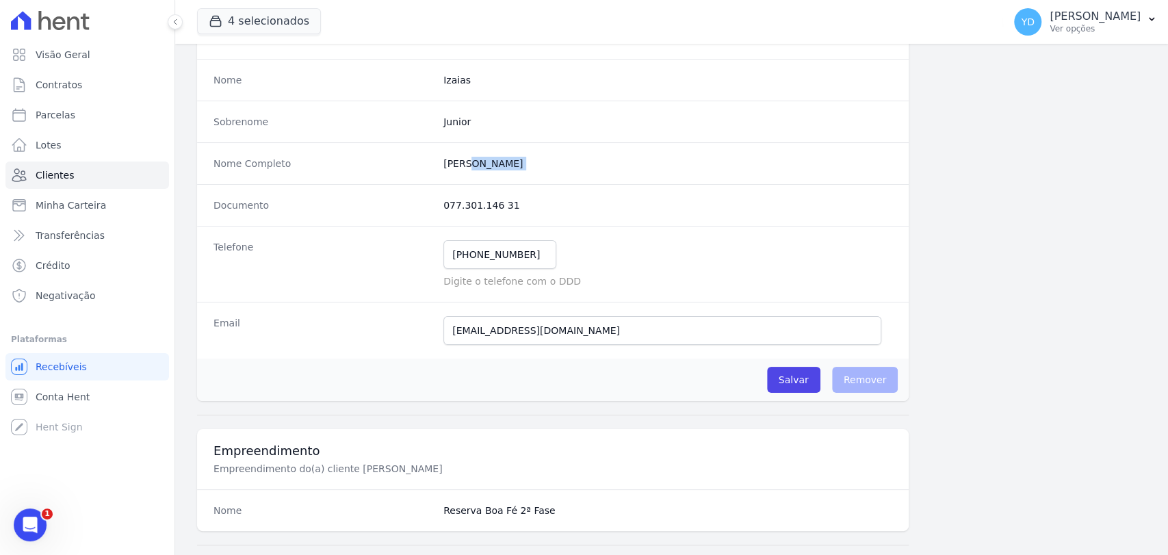
scroll to position [115, 0]
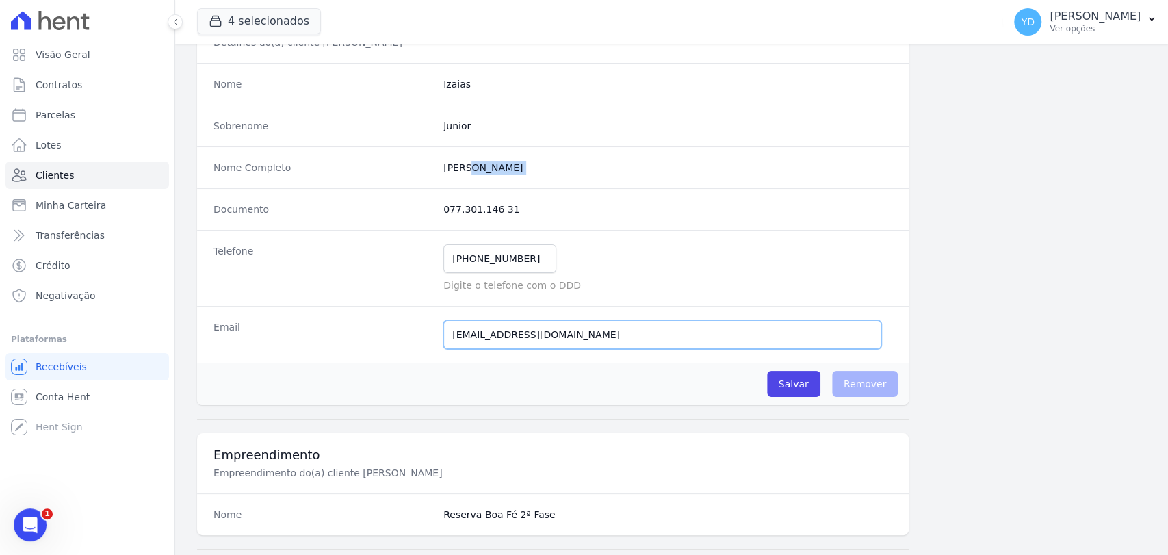
click at [524, 322] on input "[EMAIL_ADDRESS][DOMAIN_NAME]" at bounding box center [662, 334] width 438 height 29
